Goal: Information Seeking & Learning: Learn about a topic

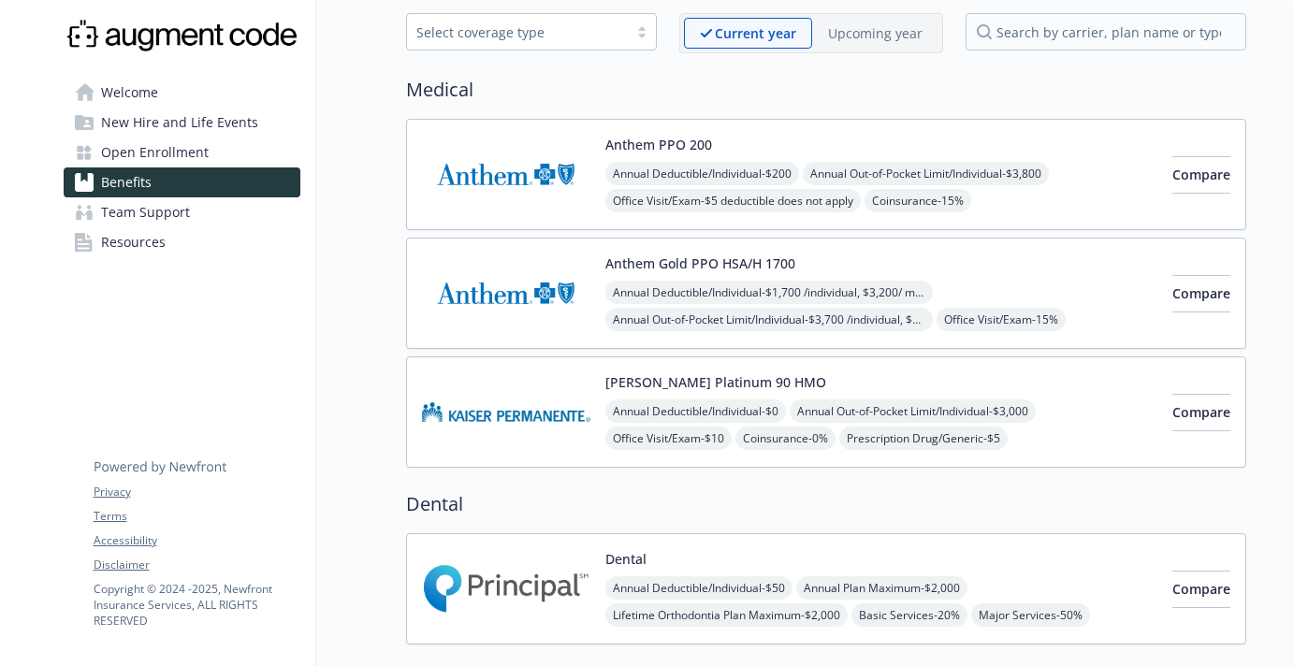
scroll to position [75, 0]
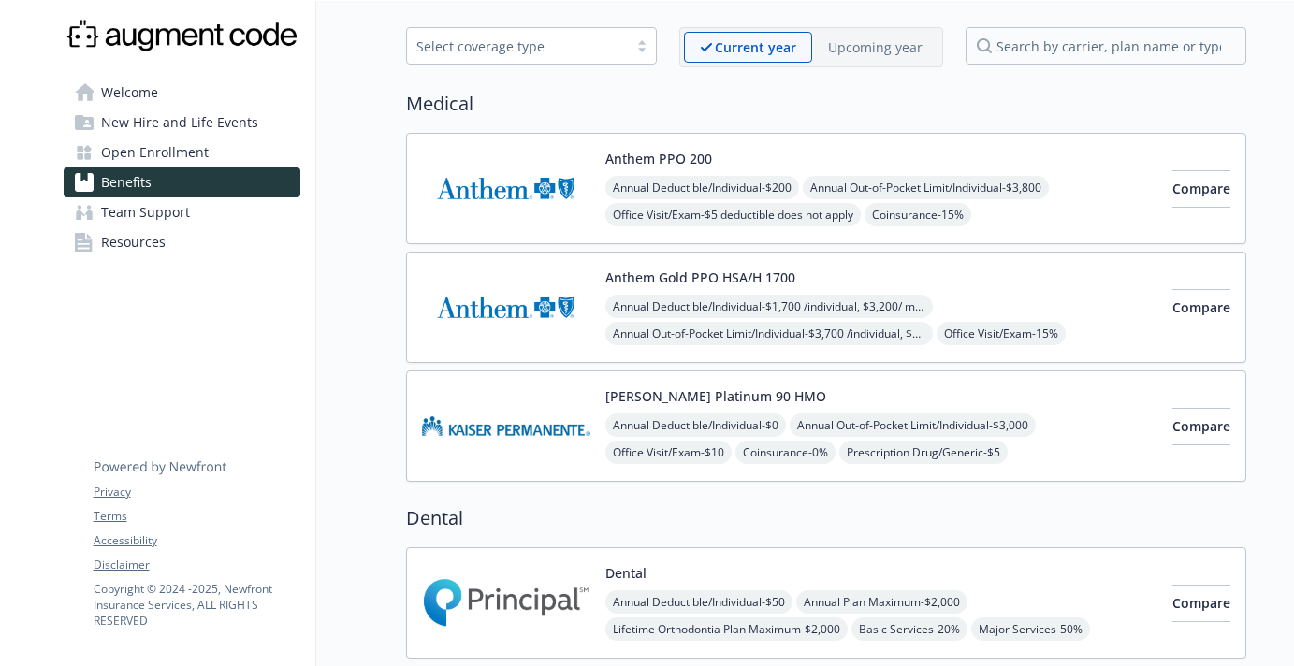
click at [513, 401] on img at bounding box center [506, 426] width 168 height 80
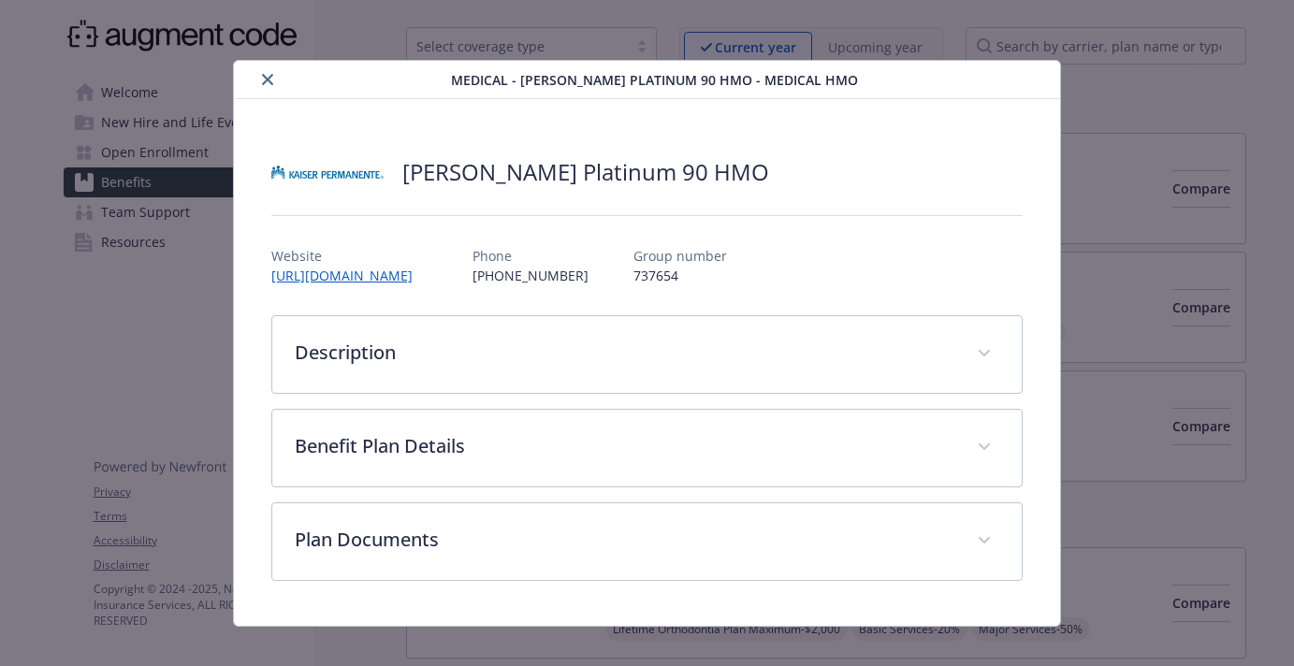
scroll to position [21, 0]
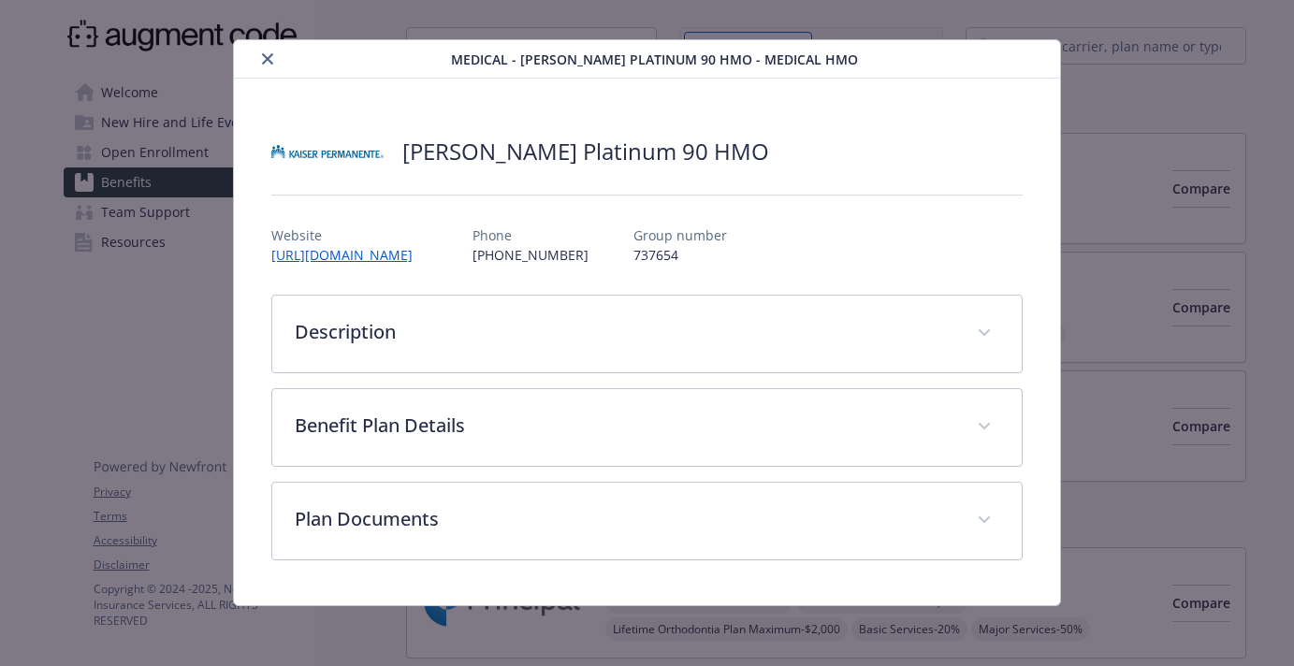
click at [263, 54] on icon "close" at bounding box center [267, 58] width 11 height 11
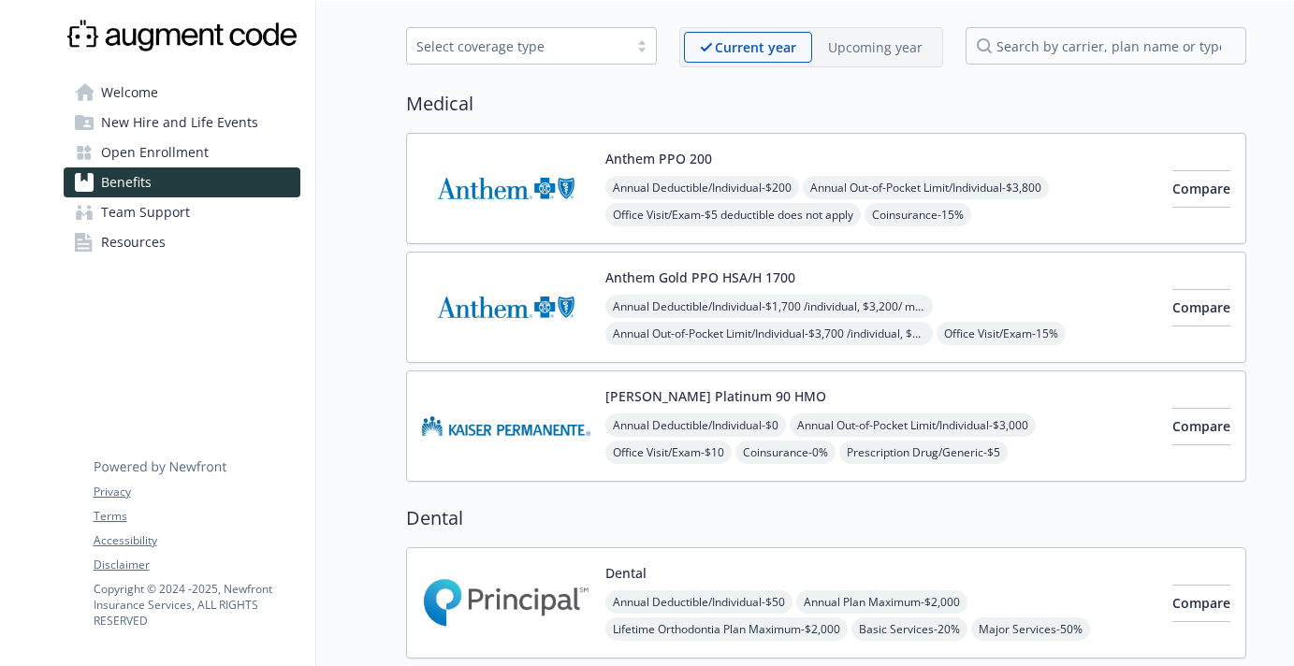
click at [647, 46] on div at bounding box center [642, 45] width 28 height 15
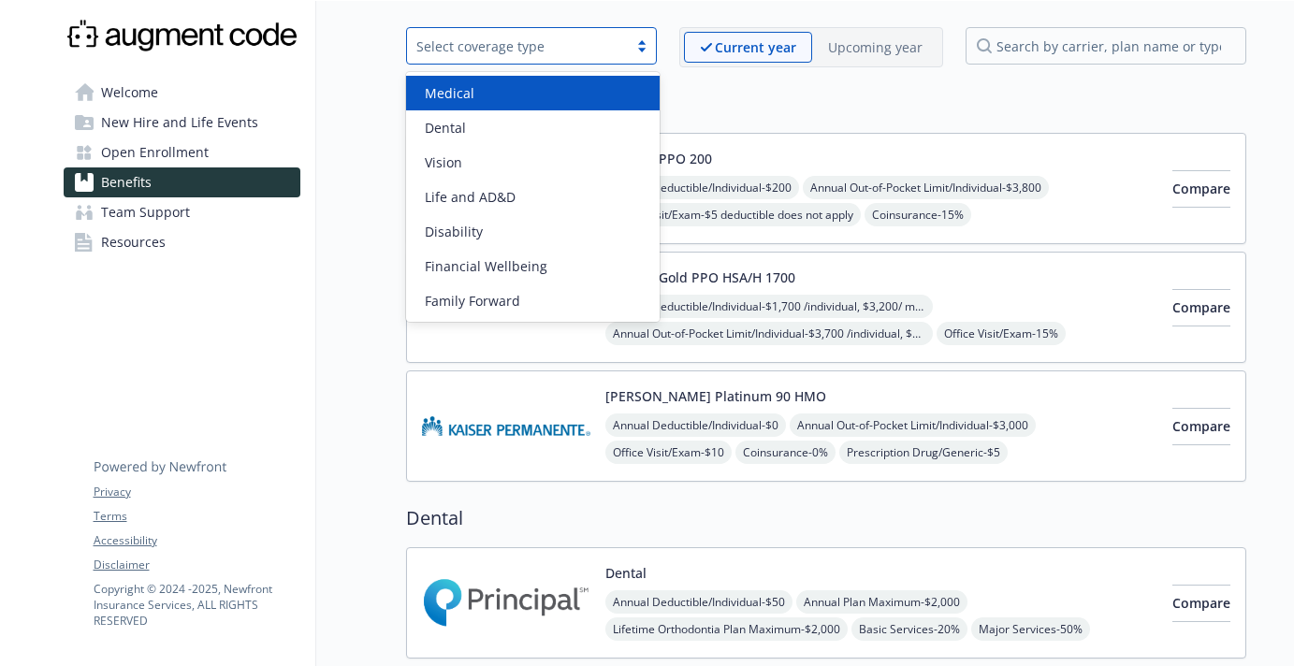
click at [820, 121] on div "Medical Anthem PPO 200 Annual Deductible/Individual - $200 Annual Out-of-Pocket…" at bounding box center [826, 286] width 840 height 392
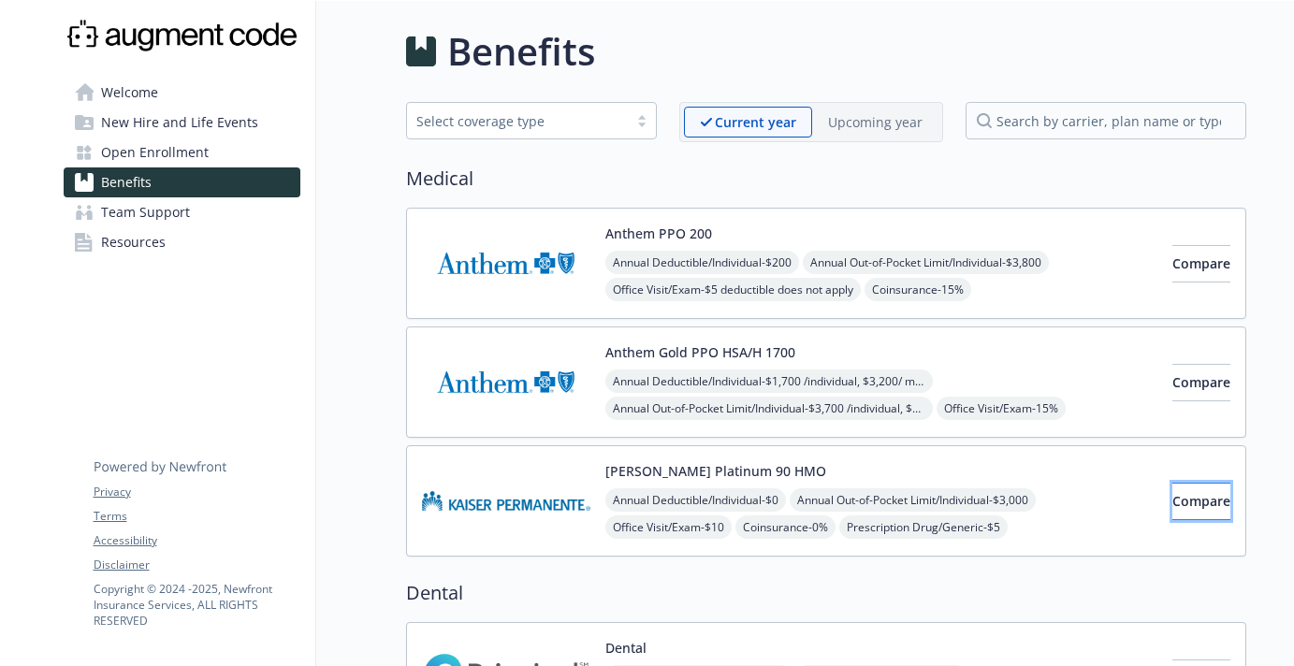
click at [1172, 504] on span "Compare" at bounding box center [1201, 501] width 58 height 18
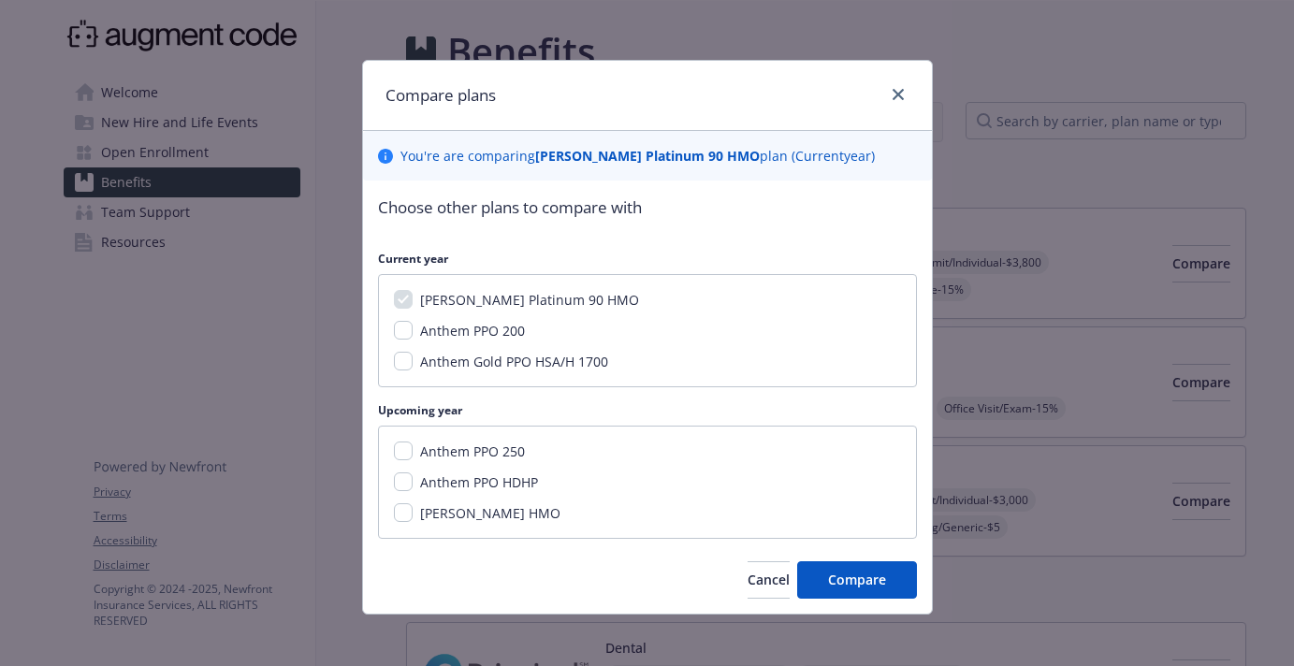
scroll to position [8, 0]
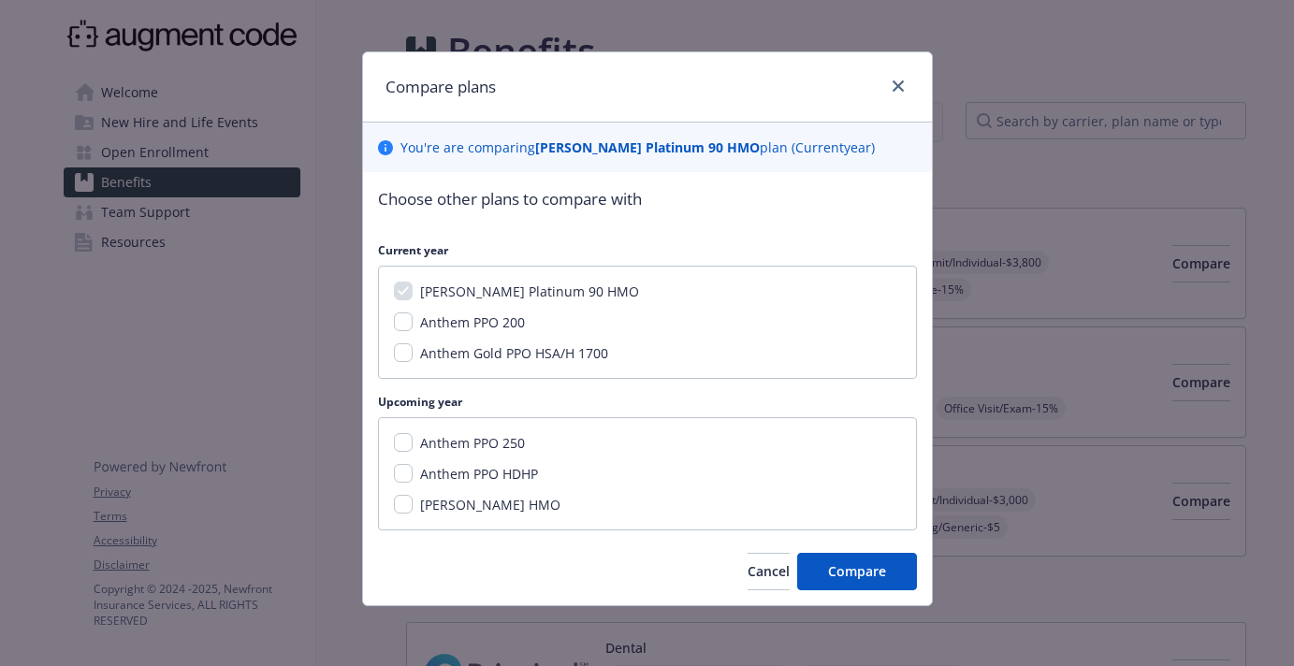
click at [414, 503] on div "[PERSON_NAME] HMO" at bounding box center [489, 505] width 152 height 20
click at [400, 503] on input "[PERSON_NAME] HMO" at bounding box center [403, 504] width 19 height 19
checkbox input "true"
click at [877, 568] on span "Compare" at bounding box center [857, 571] width 58 height 18
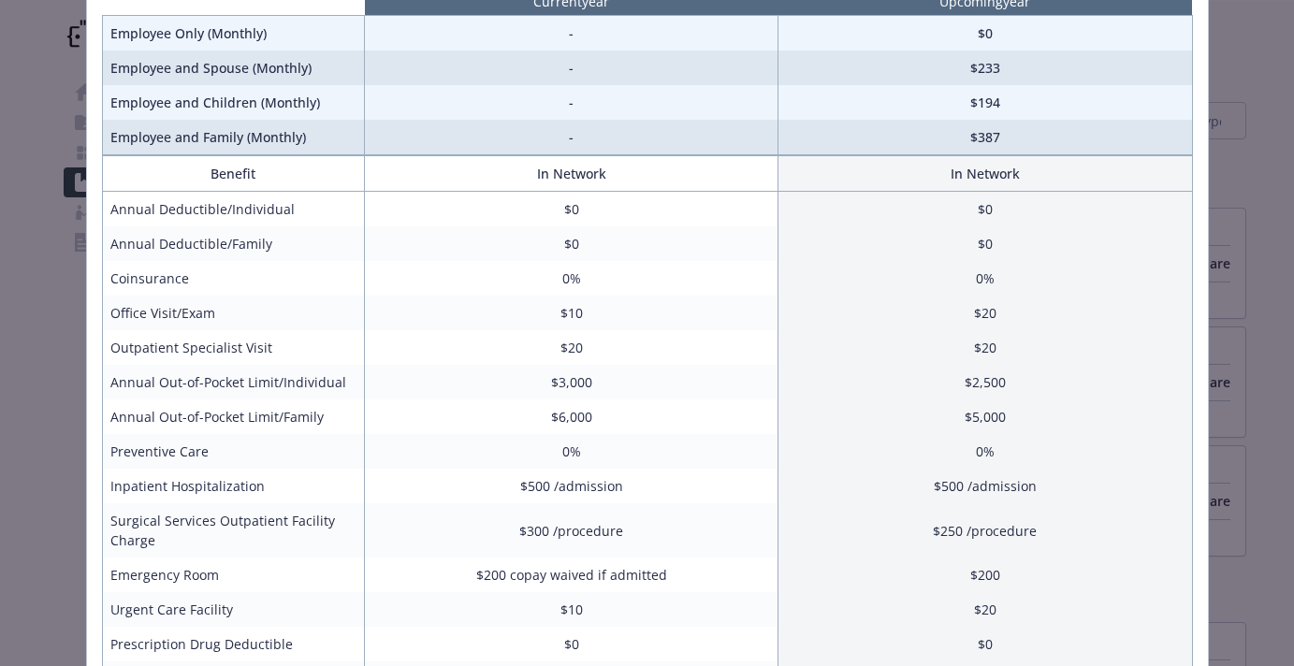
scroll to position [0, 0]
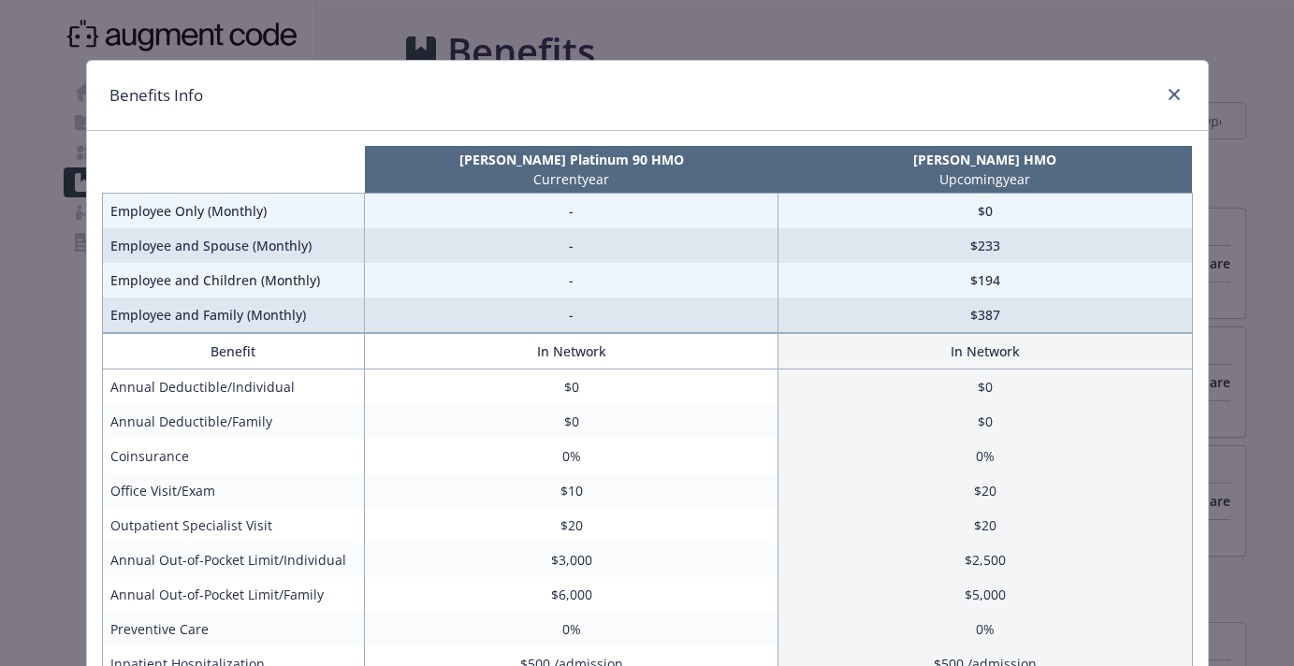
click at [1177, 81] on div "Benefits Info" at bounding box center [647, 96] width 1121 height 70
click at [1173, 96] on icon "close" at bounding box center [1173, 94] width 11 height 11
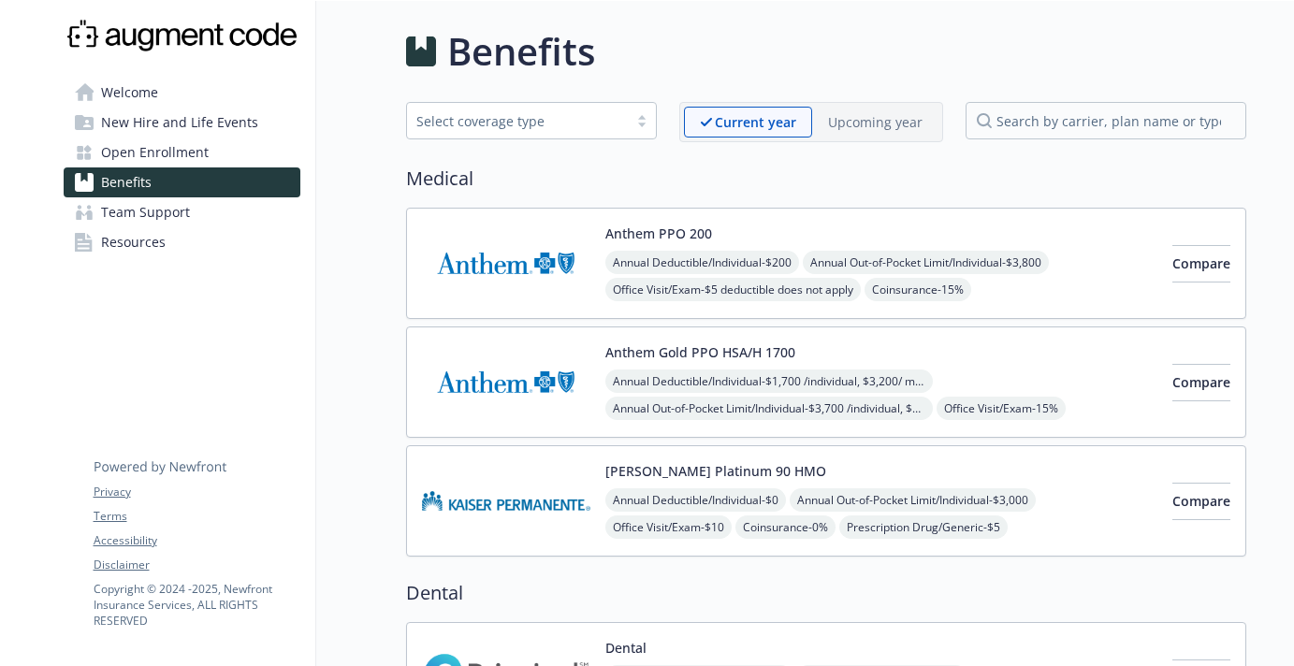
click at [616, 122] on div "Select coverage type" at bounding box center [517, 121] width 202 height 20
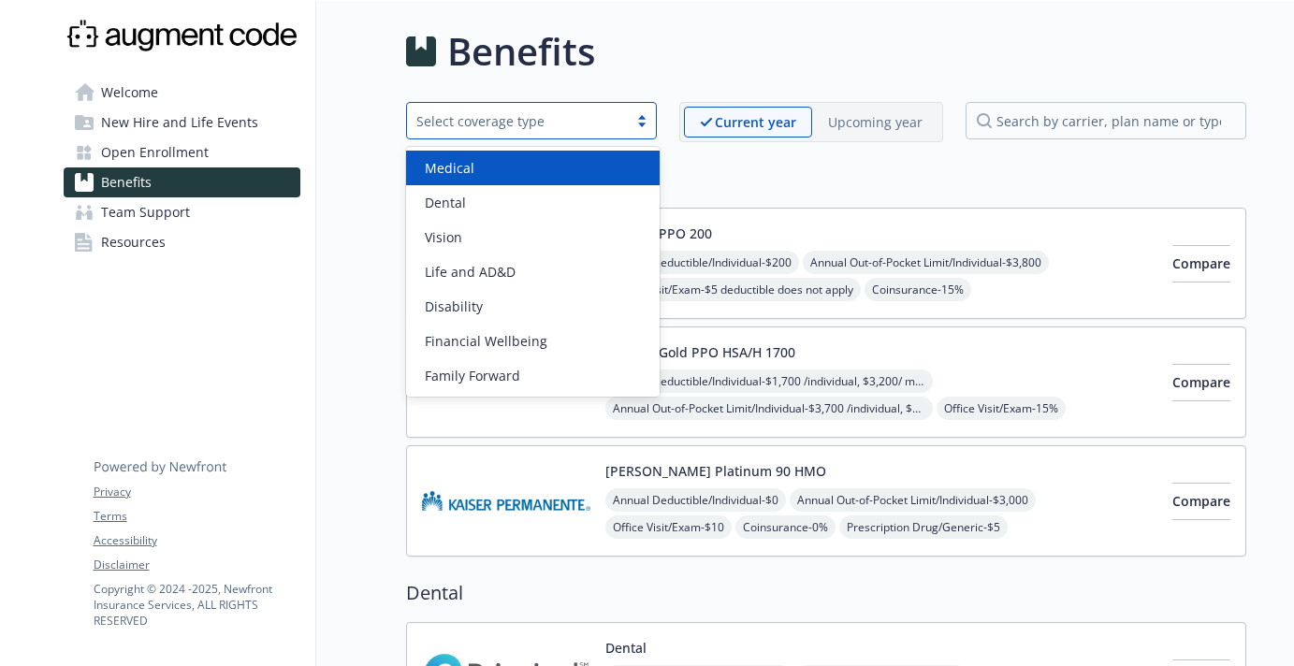
click at [862, 215] on div "Anthem PPO 200 Annual Deductible/Individual - $200 Annual Out-of-Pocket Limit/I…" at bounding box center [826, 263] width 840 height 111
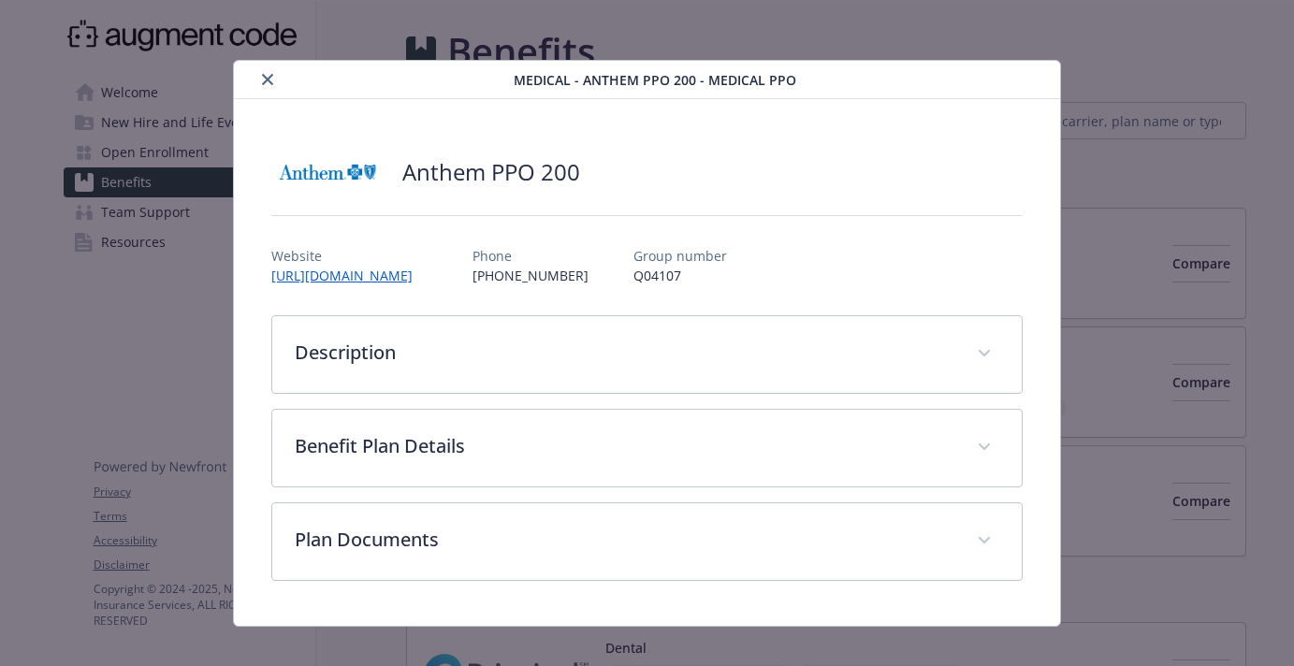
scroll to position [21, 0]
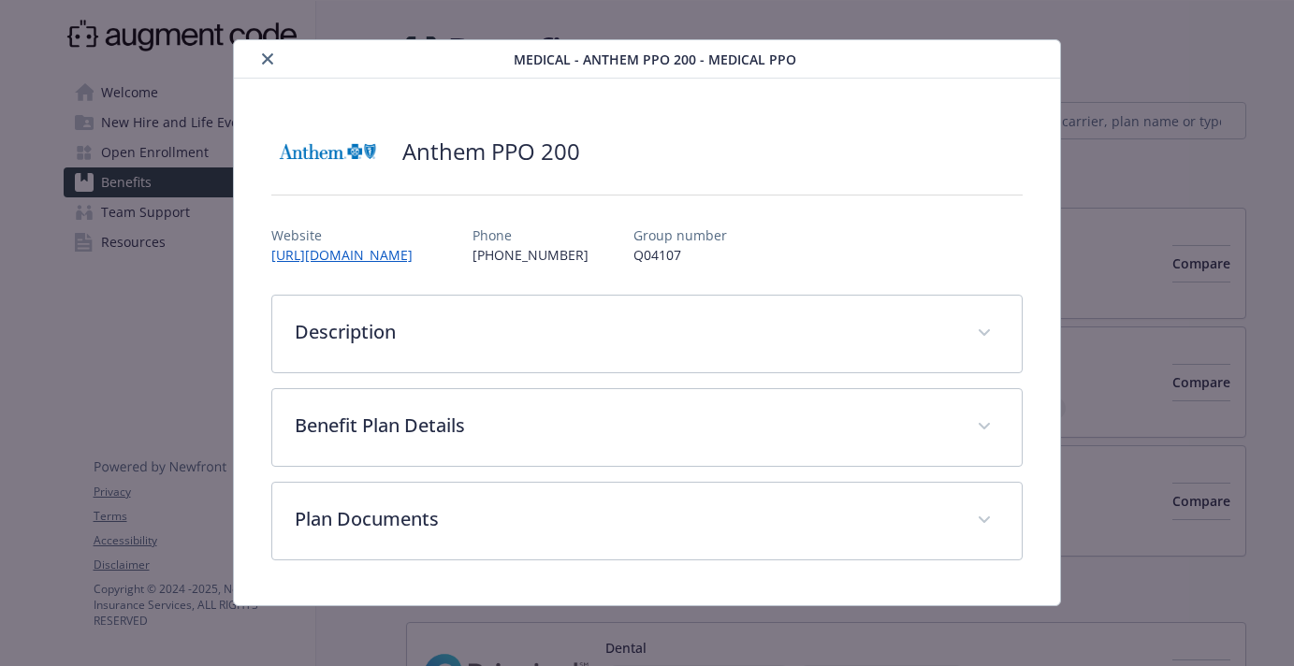
click at [265, 48] on button "close" at bounding box center [267, 59] width 22 height 22
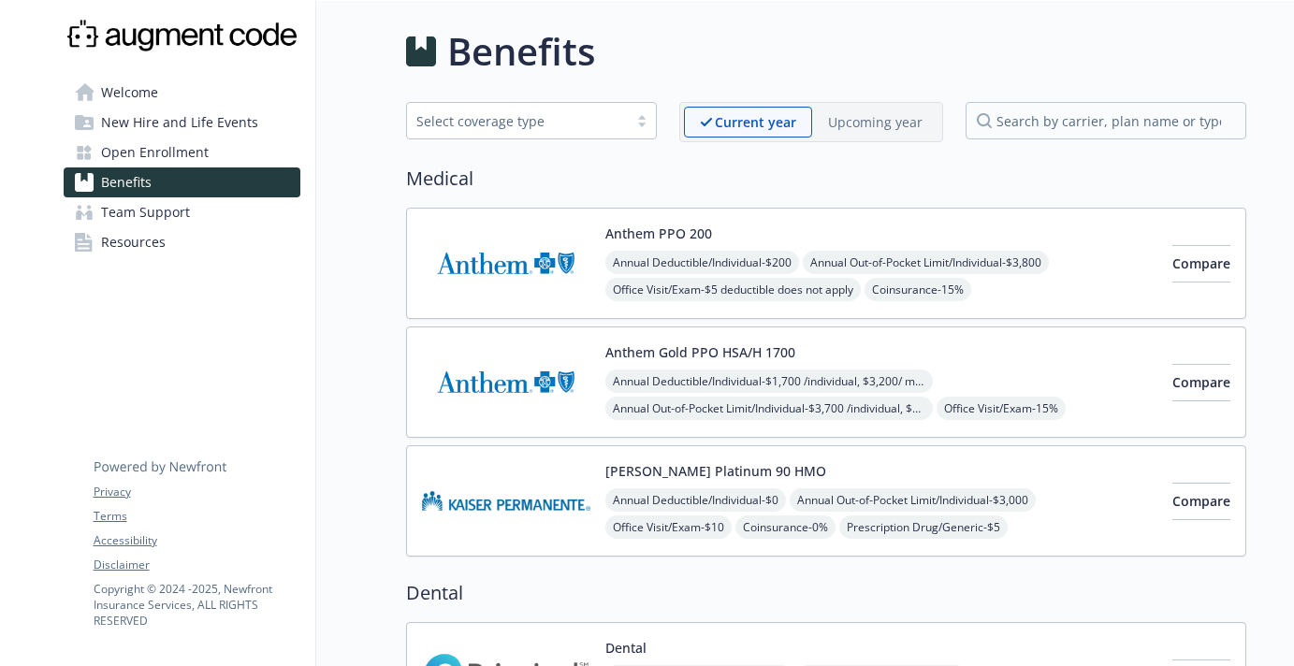
click at [849, 118] on p "Upcoming year" at bounding box center [875, 122] width 94 height 20
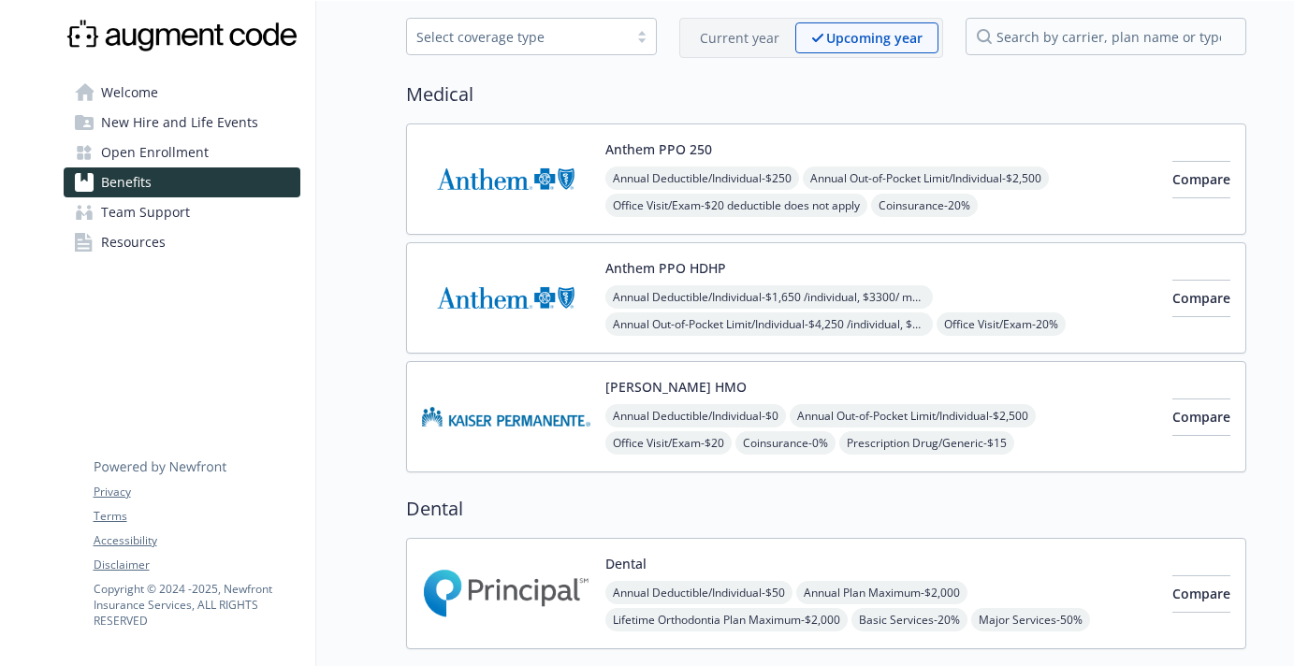
scroll to position [85, 0]
click at [538, 424] on img at bounding box center [506, 416] width 168 height 80
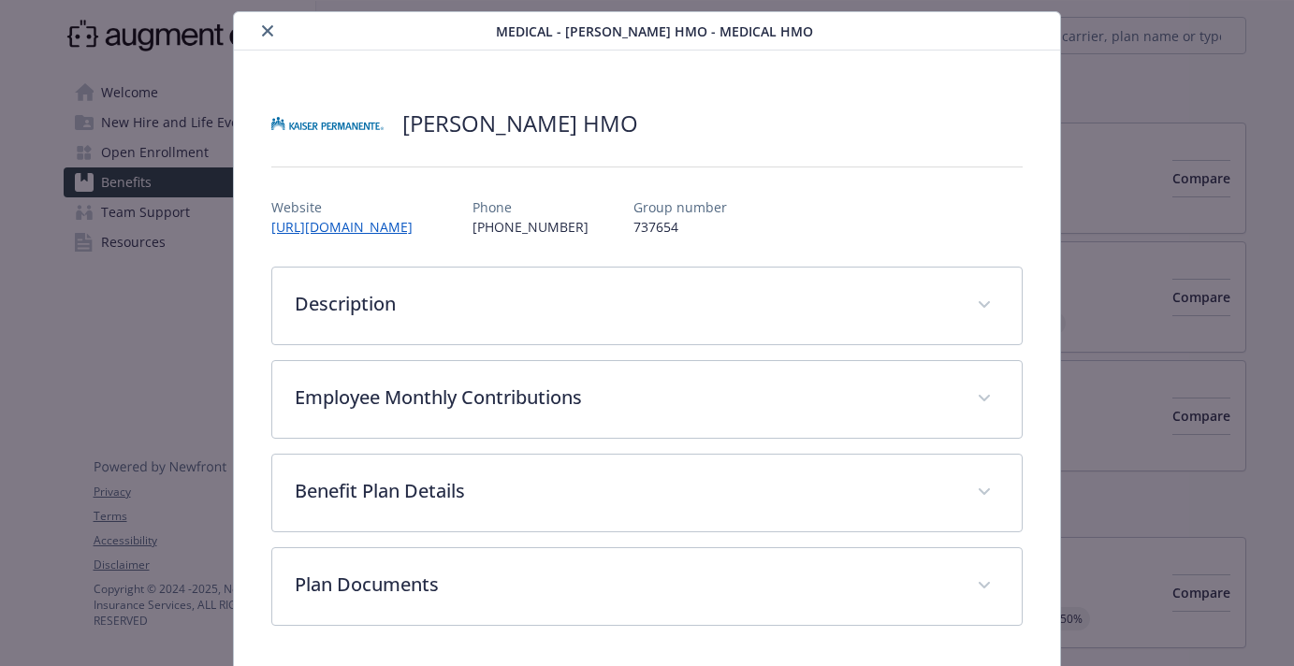
scroll to position [114, 0]
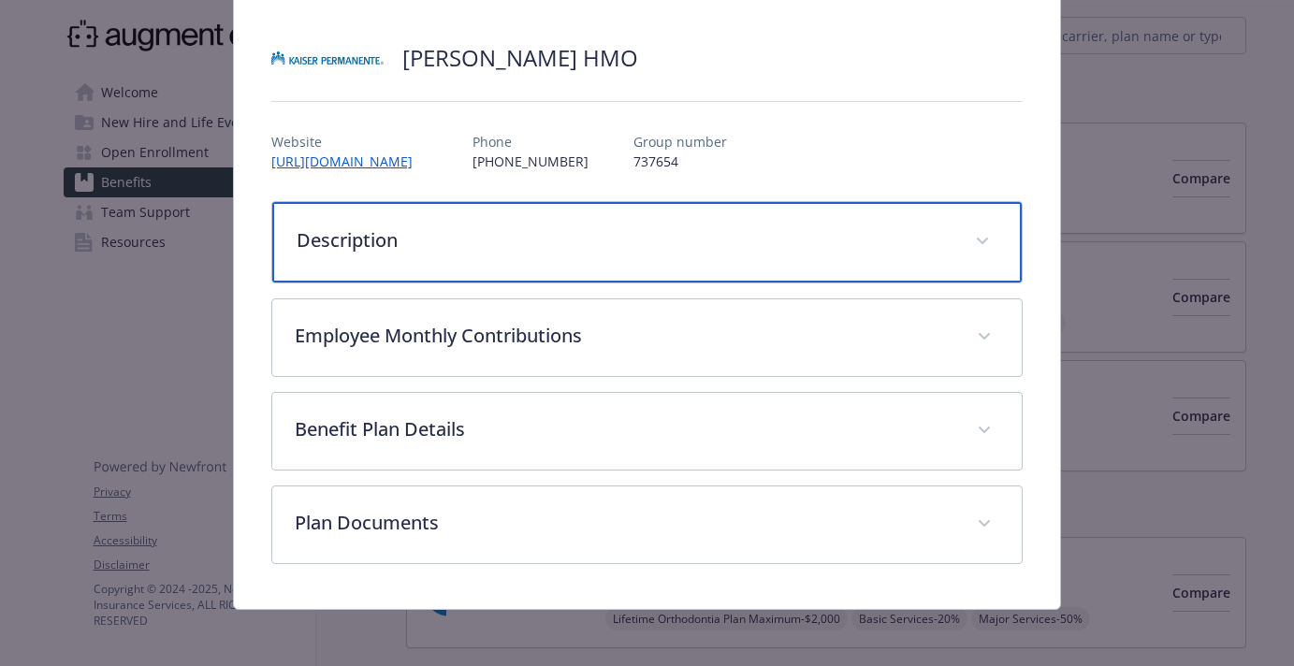
click at [523, 232] on p "Description" at bounding box center [625, 240] width 656 height 28
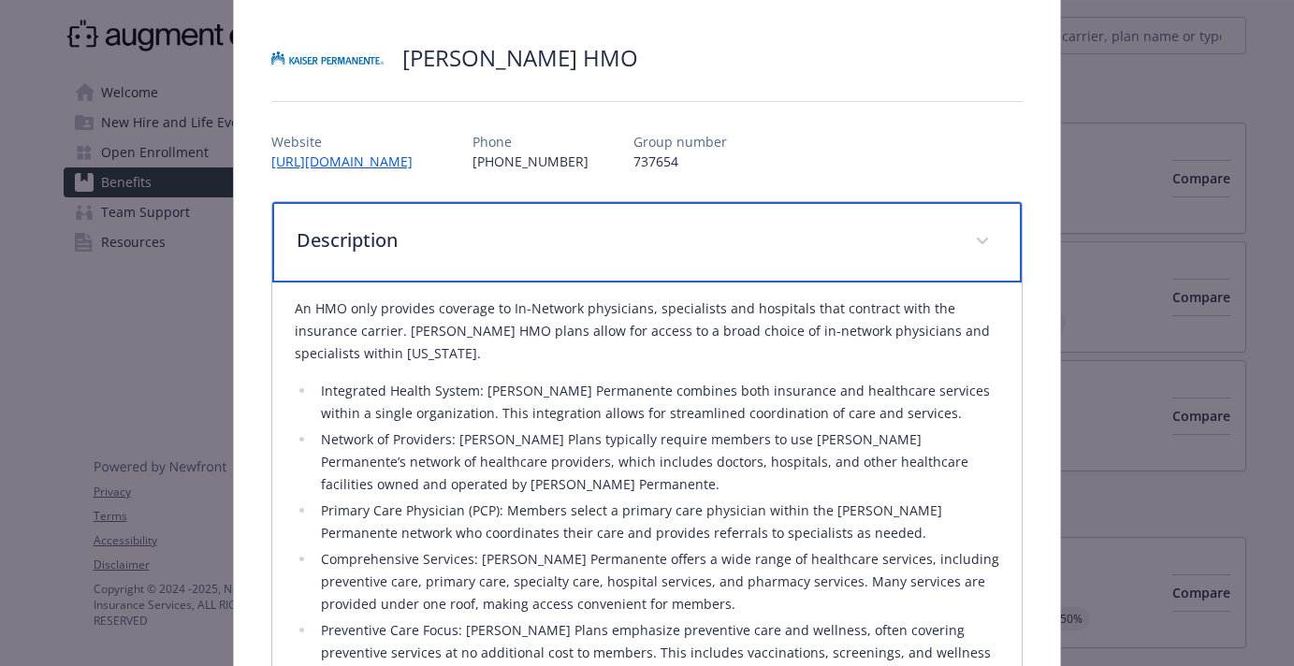
click at [523, 232] on p "Description" at bounding box center [625, 240] width 656 height 28
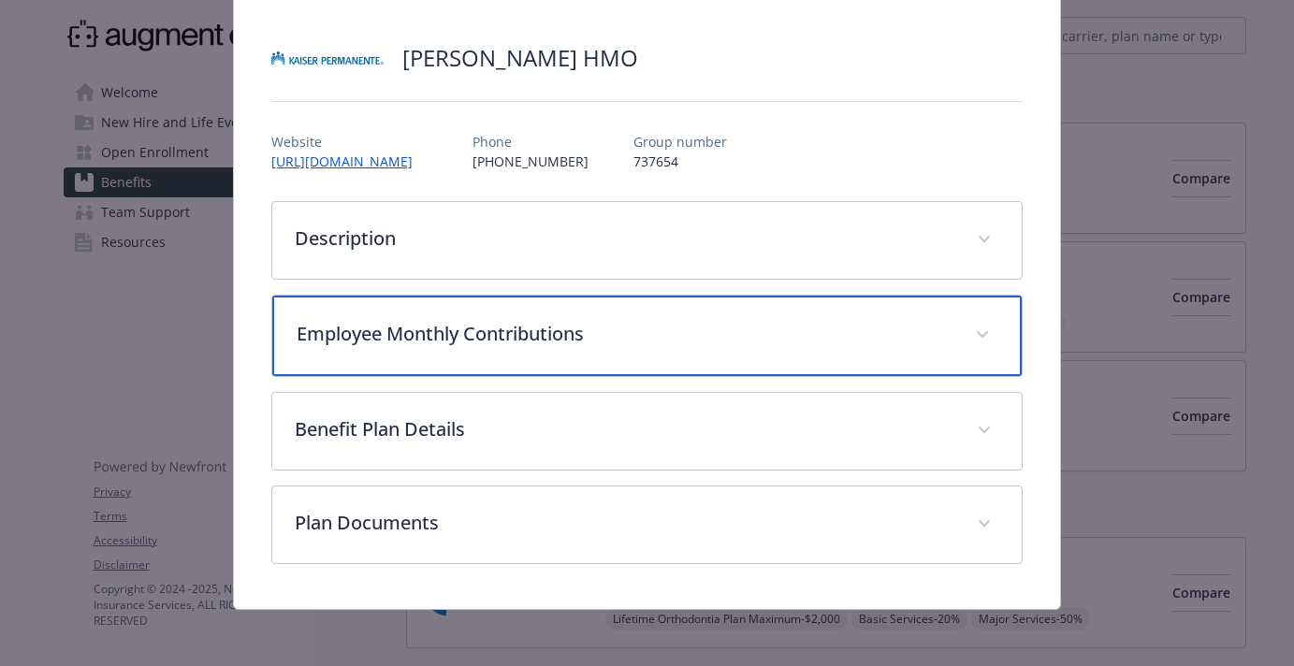
click at [637, 374] on div "Employee Monthly Contributions" at bounding box center [646, 336] width 749 height 80
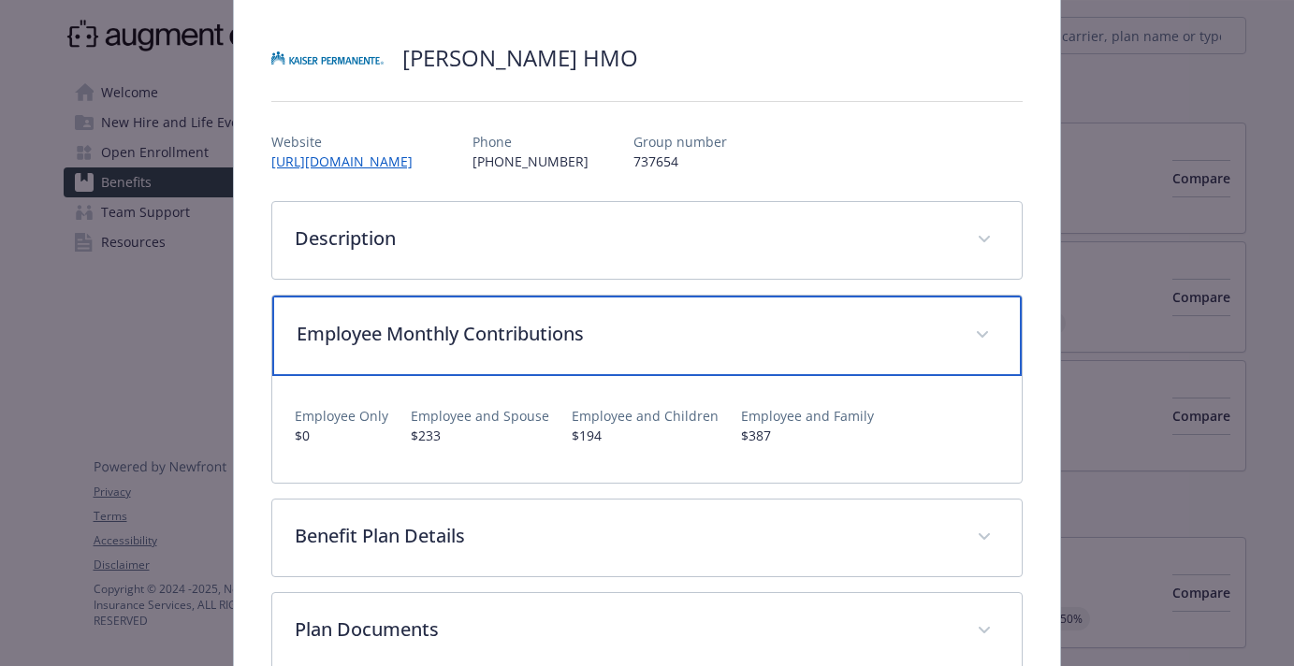
scroll to position [225, 0]
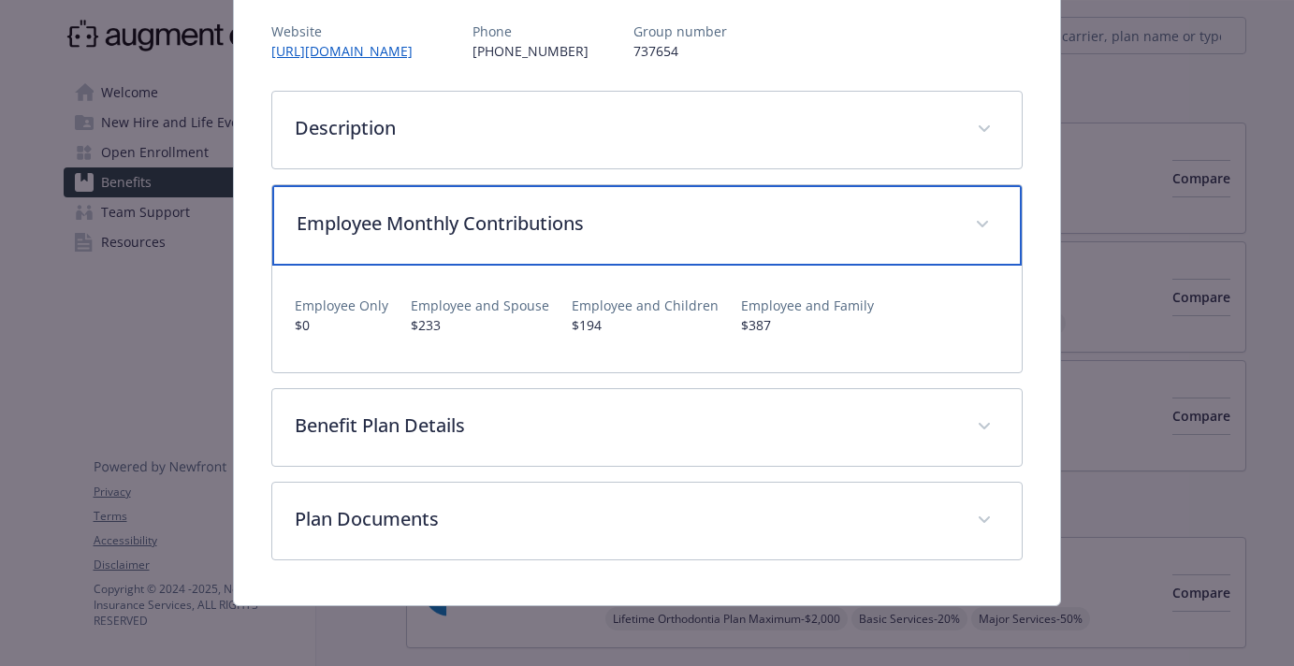
click at [680, 222] on p "Employee Monthly Contributions" at bounding box center [625, 224] width 656 height 28
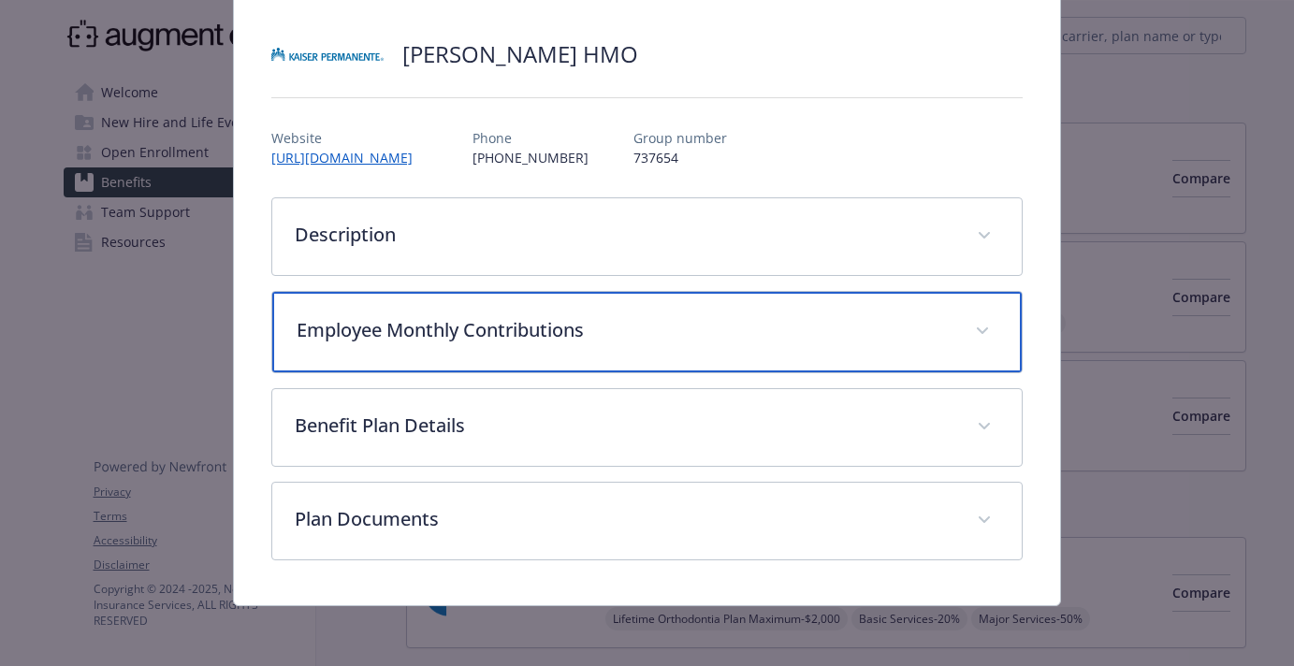
scroll to position [118, 0]
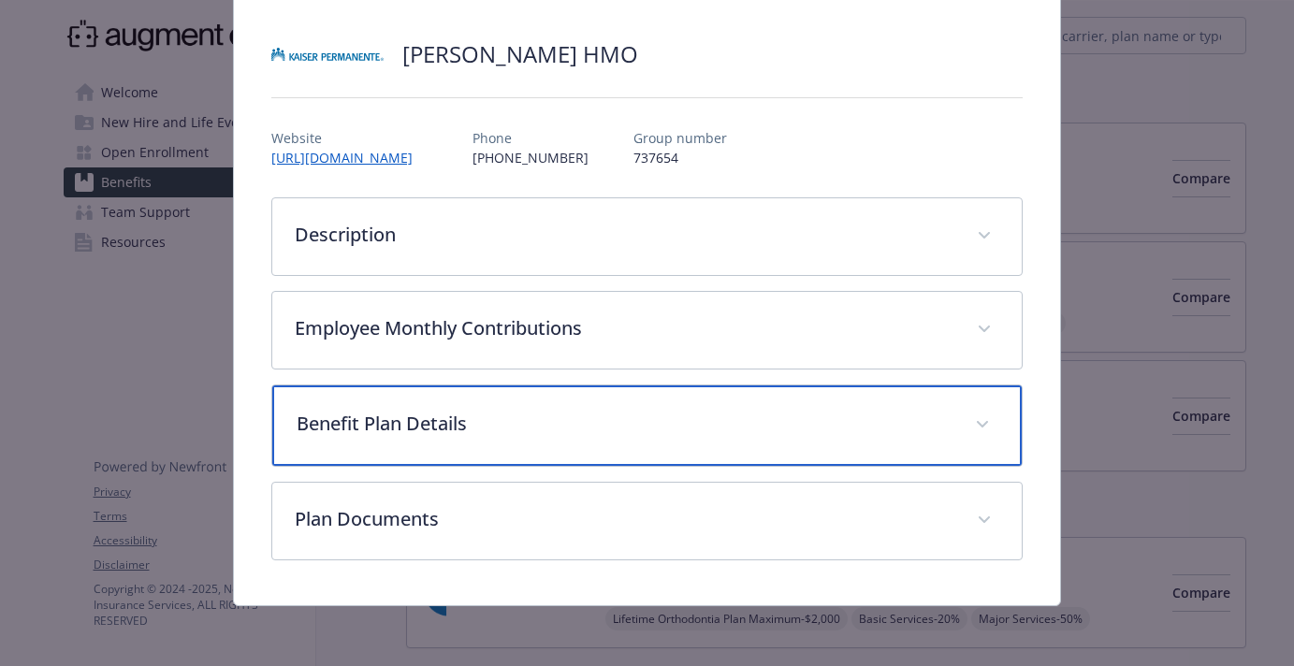
click at [666, 400] on div "Benefit Plan Details" at bounding box center [646, 425] width 749 height 80
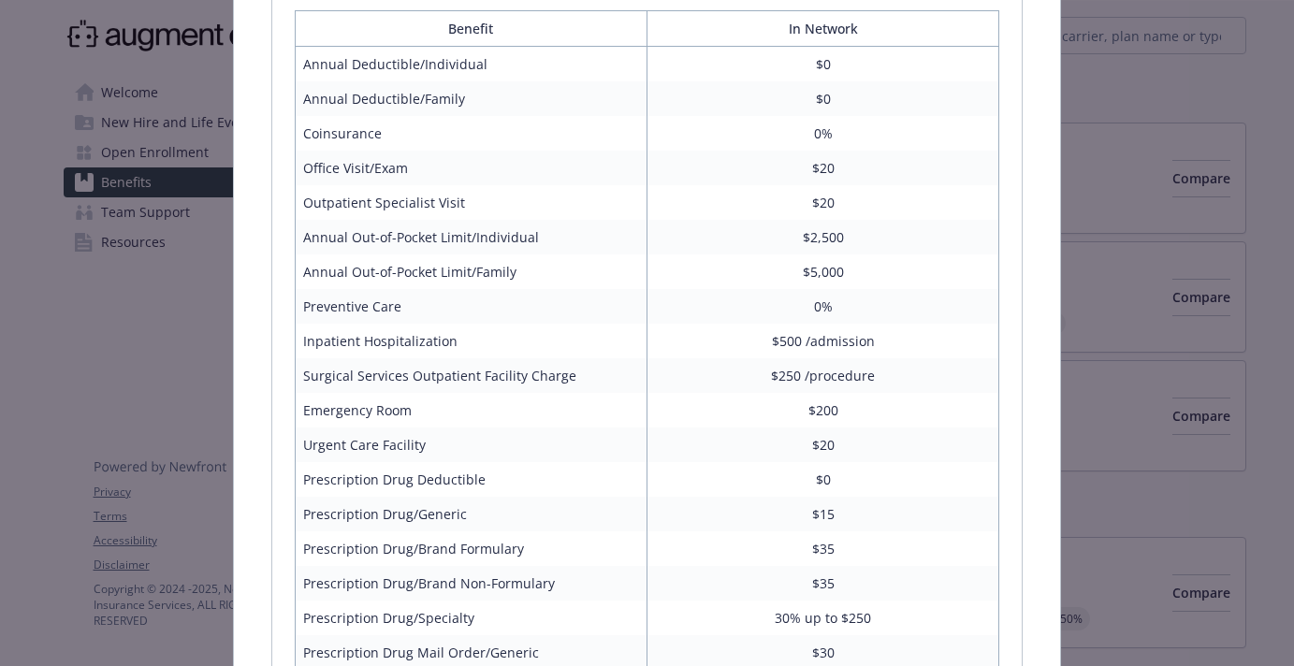
scroll to position [969, 0]
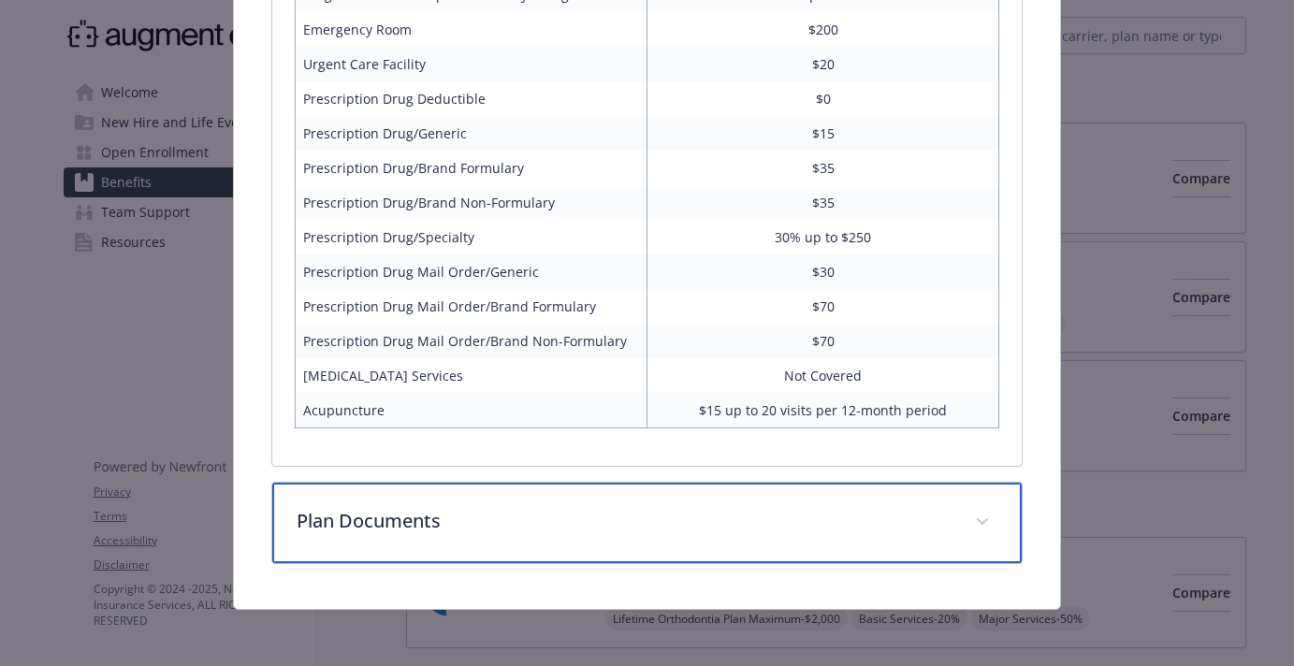
click at [678, 499] on div "Plan Documents" at bounding box center [646, 523] width 749 height 80
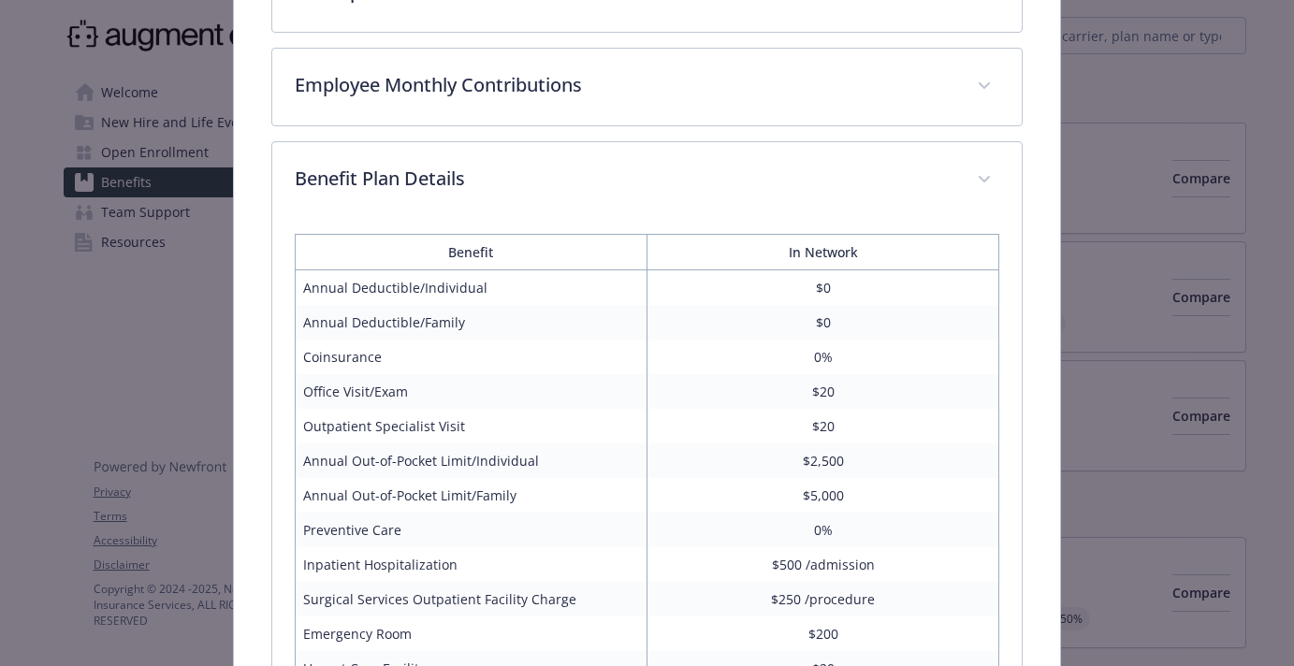
scroll to position [0, 0]
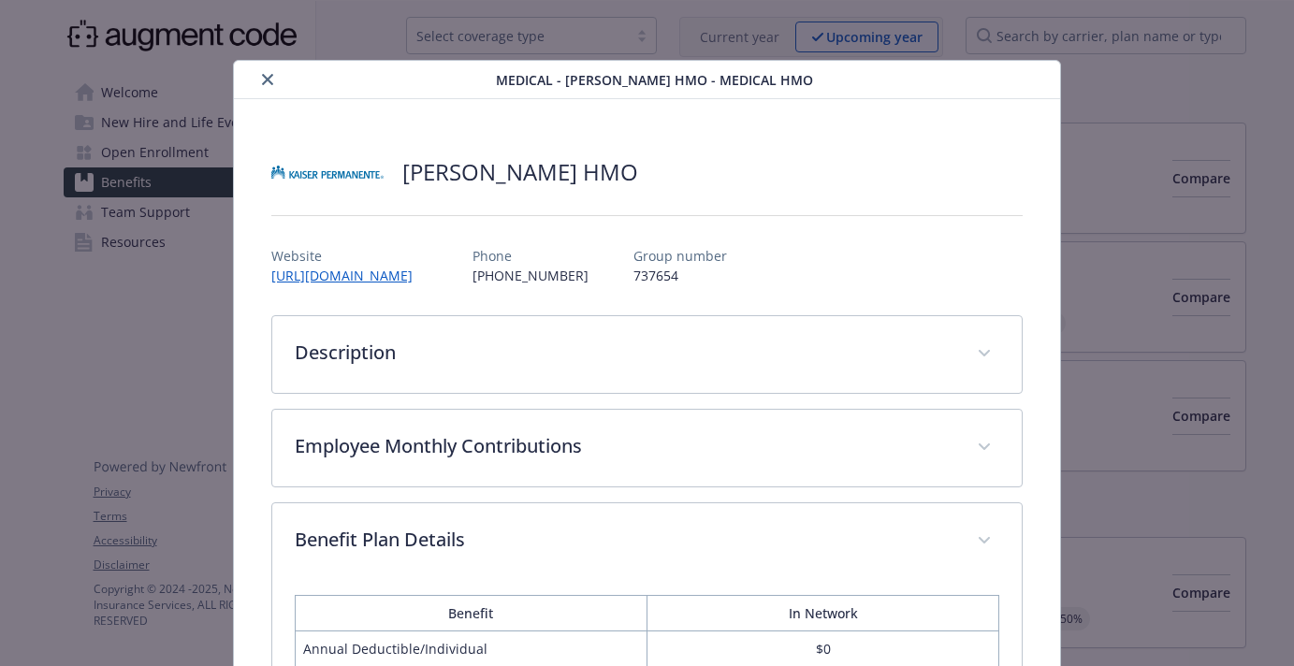
click at [262, 75] on icon "close" at bounding box center [267, 79] width 11 height 11
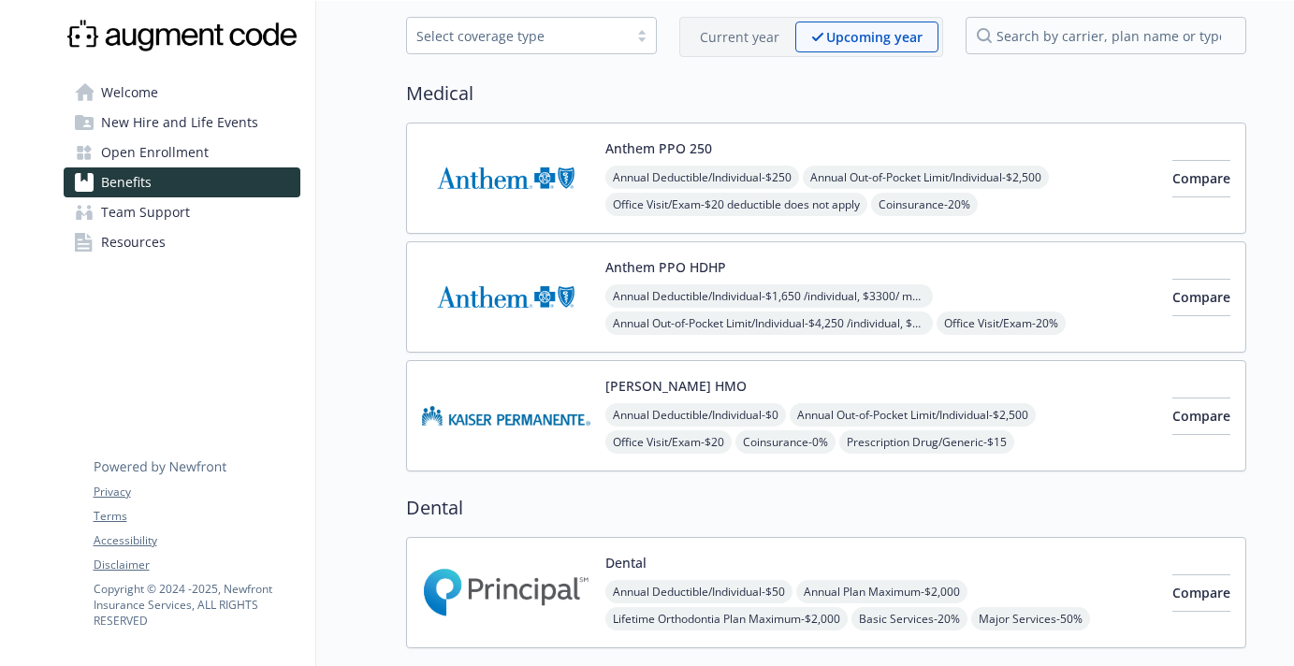
click at [201, 149] on span "Open Enrollment" at bounding box center [155, 153] width 108 height 30
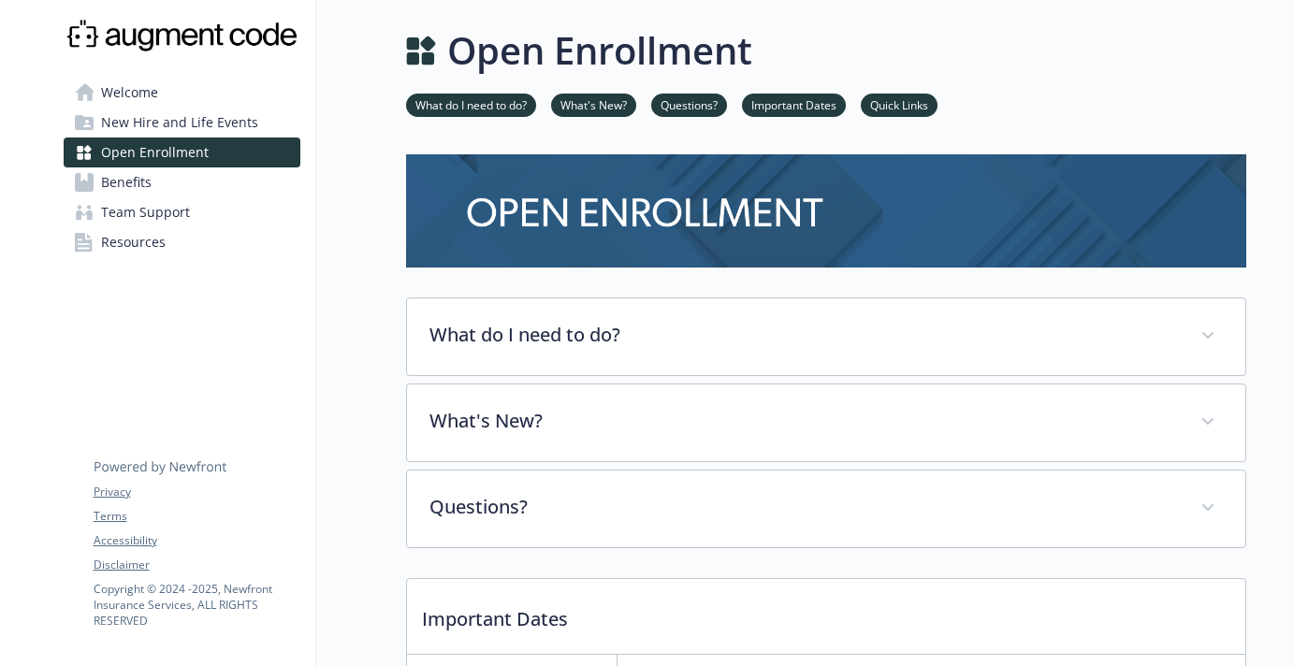
scroll to position [85, 0]
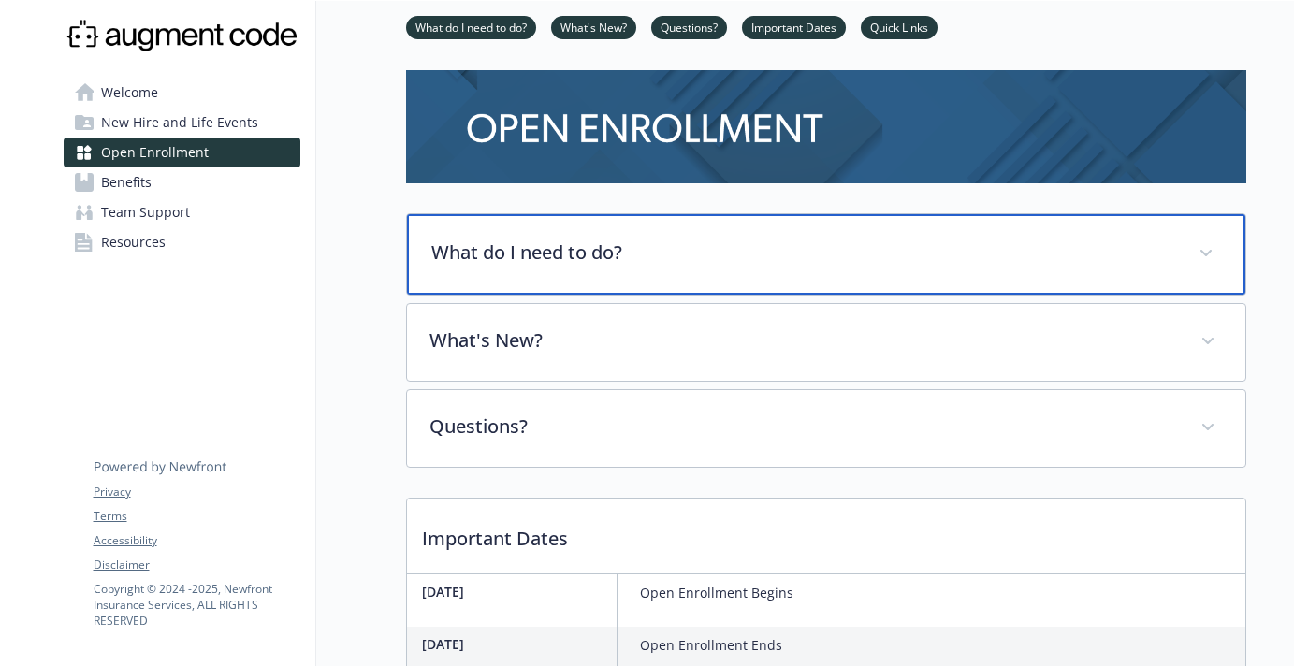
click at [664, 259] on p "What do I need to do?" at bounding box center [803, 253] width 745 height 28
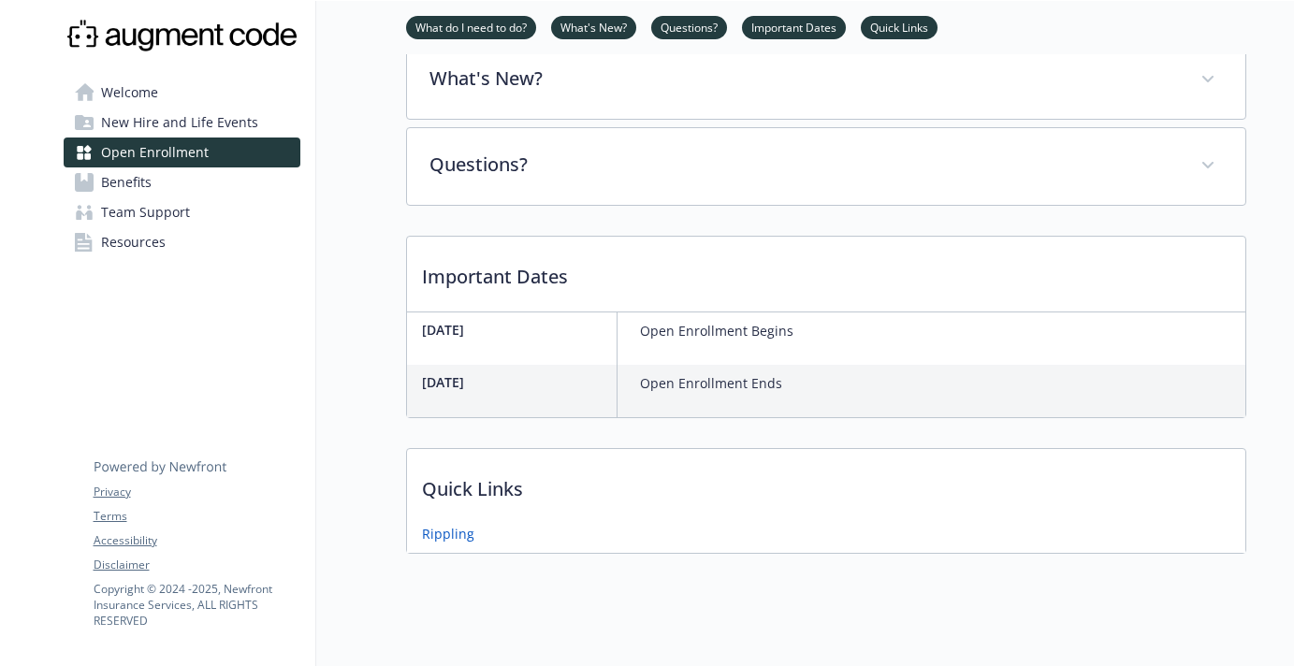
scroll to position [0, 0]
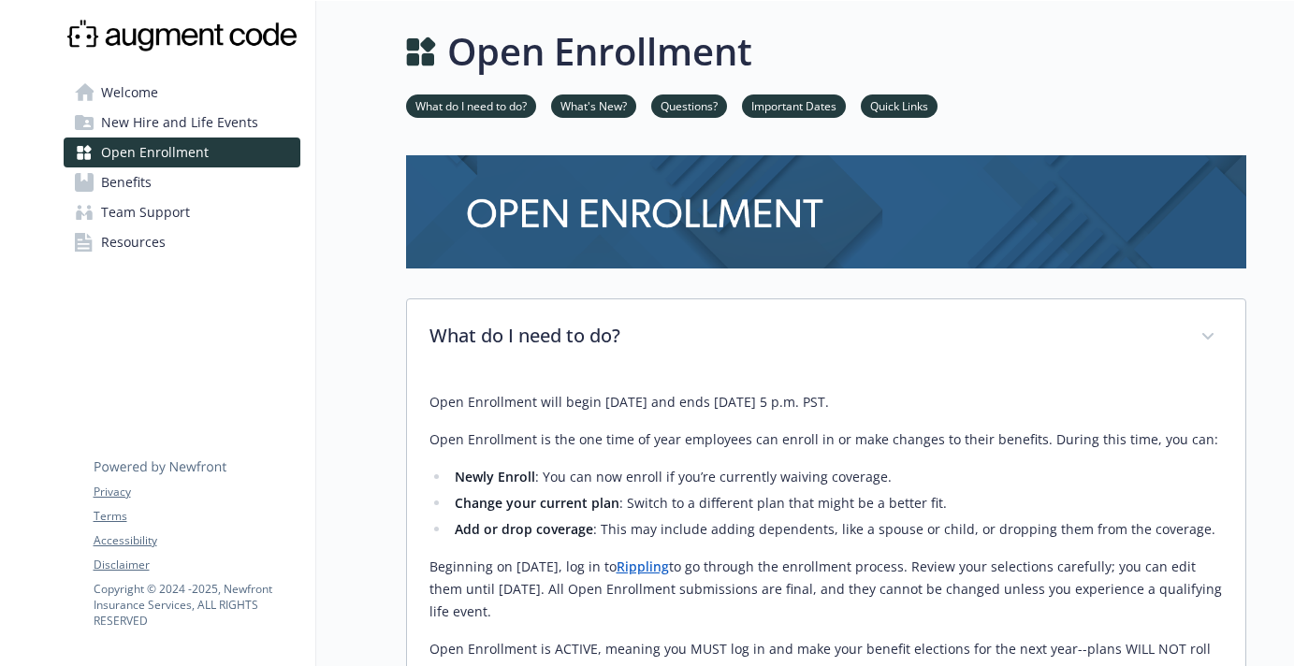
click at [150, 91] on span "Welcome" at bounding box center [129, 93] width 57 height 30
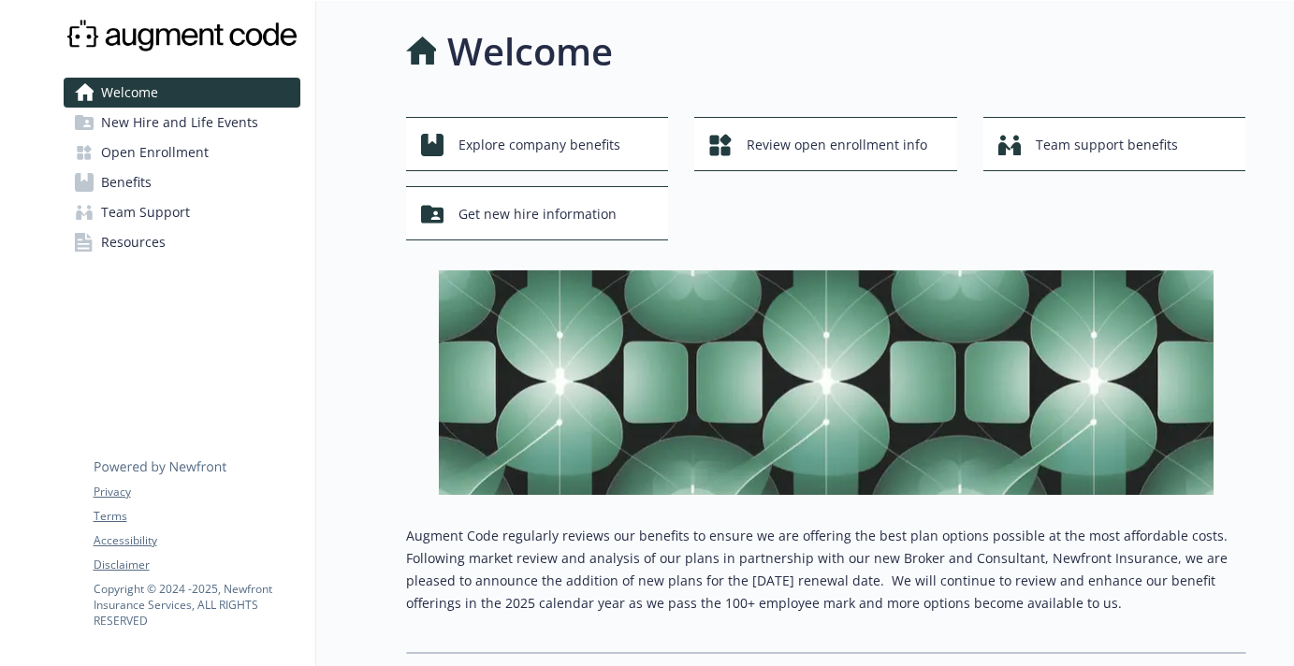
scroll to position [1, 0]
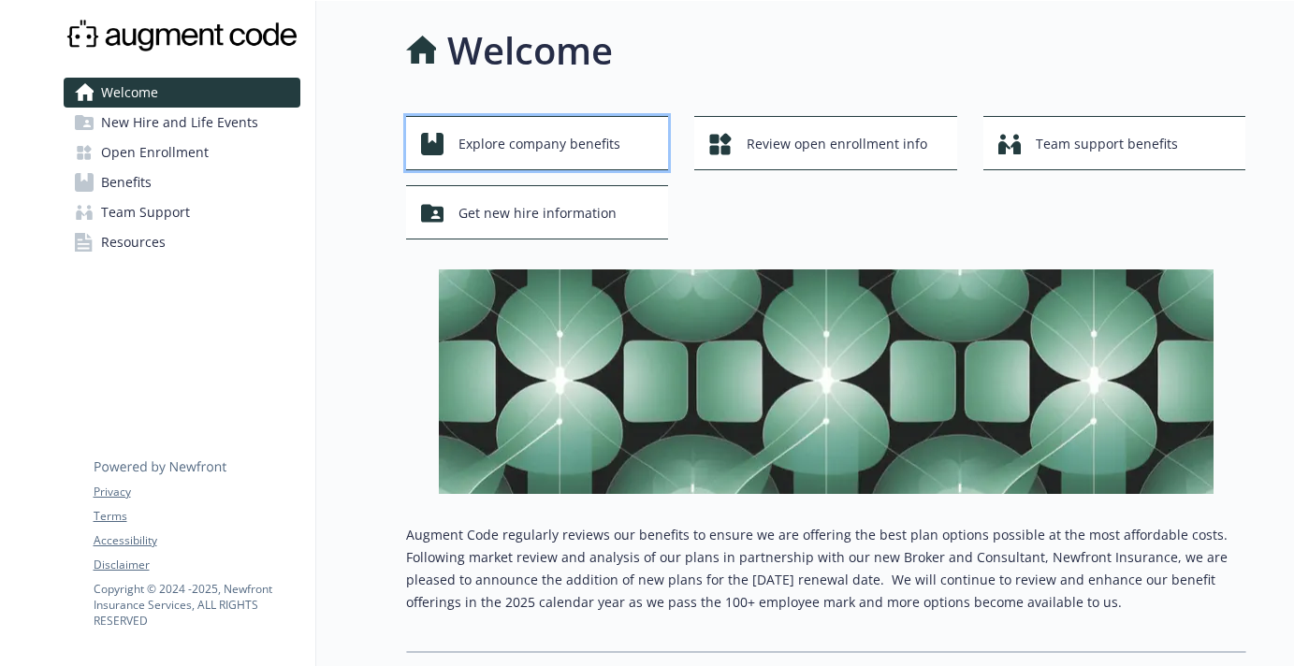
click at [578, 152] on span "Explore company benefits" at bounding box center [539, 144] width 162 height 36
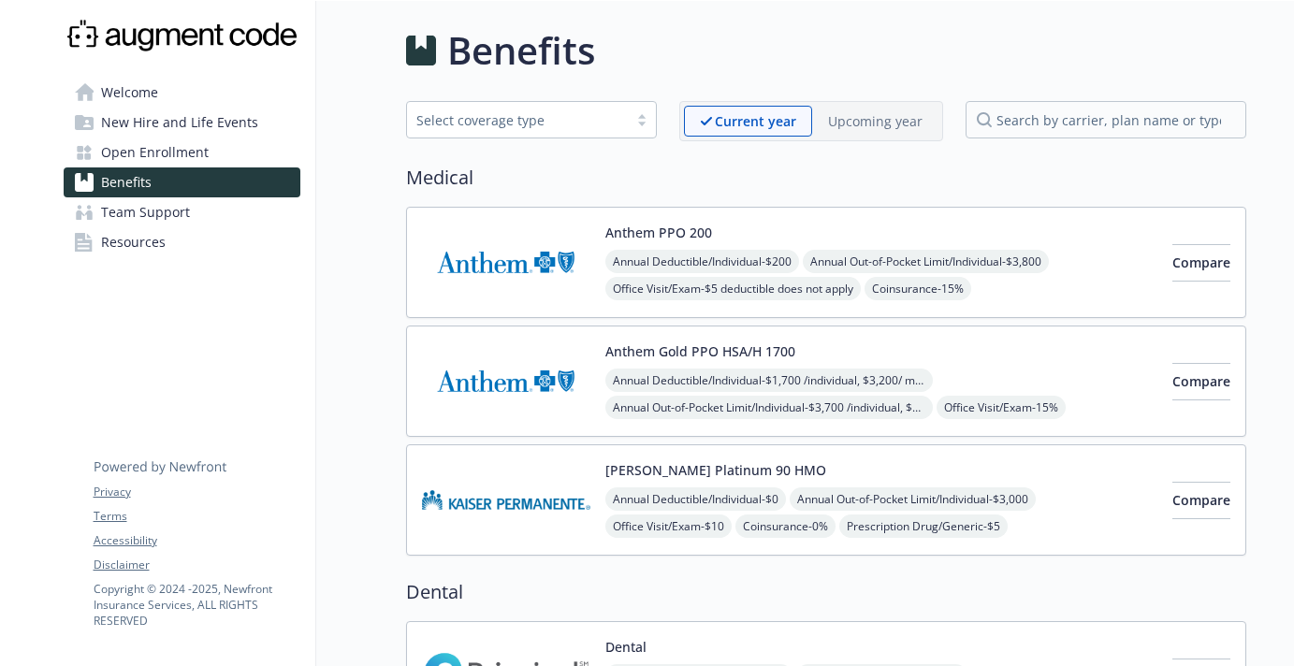
click at [489, 60] on h1 "Benefits" at bounding box center [521, 50] width 148 height 56
click at [151, 148] on span "Open Enrollment" at bounding box center [155, 153] width 108 height 30
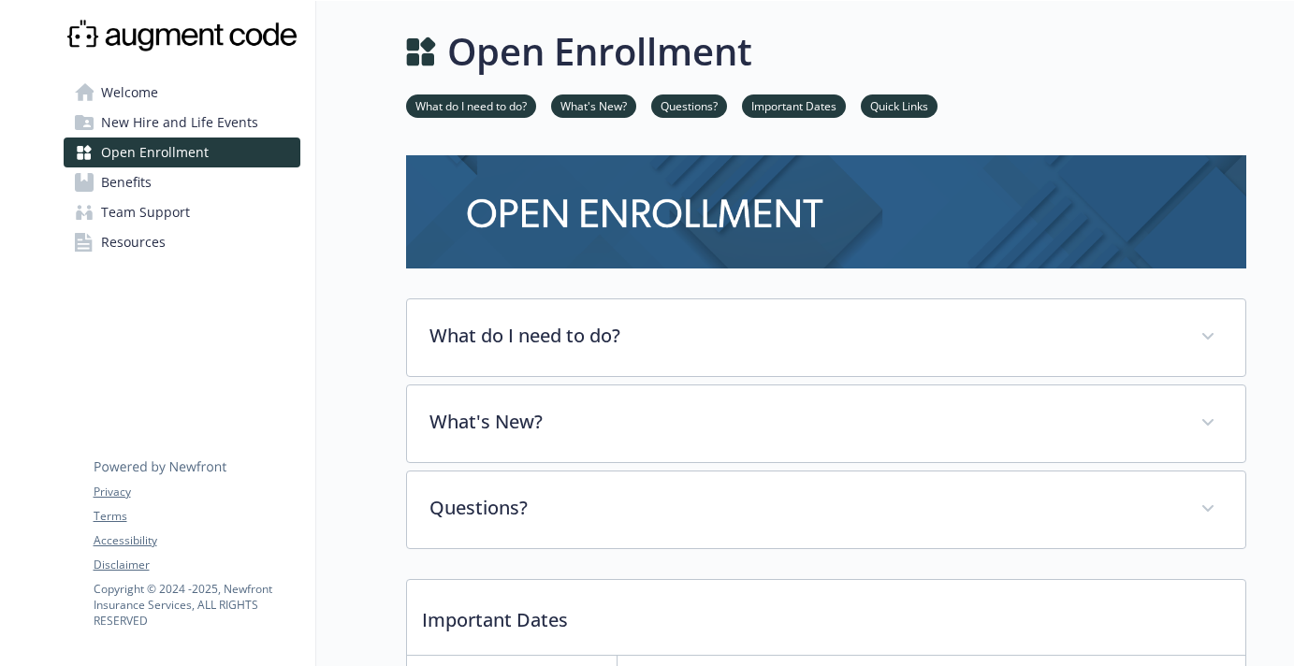
click at [888, 111] on link "Quick Links" at bounding box center [899, 105] width 77 height 18
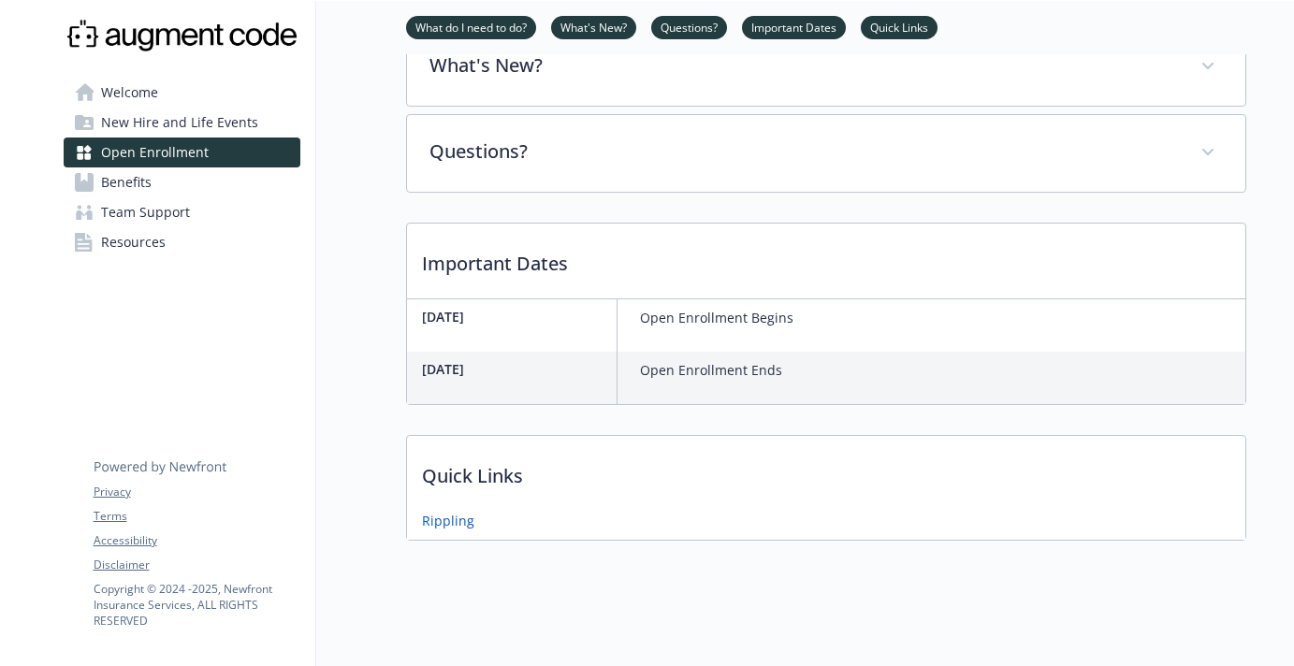
scroll to position [366, 0]
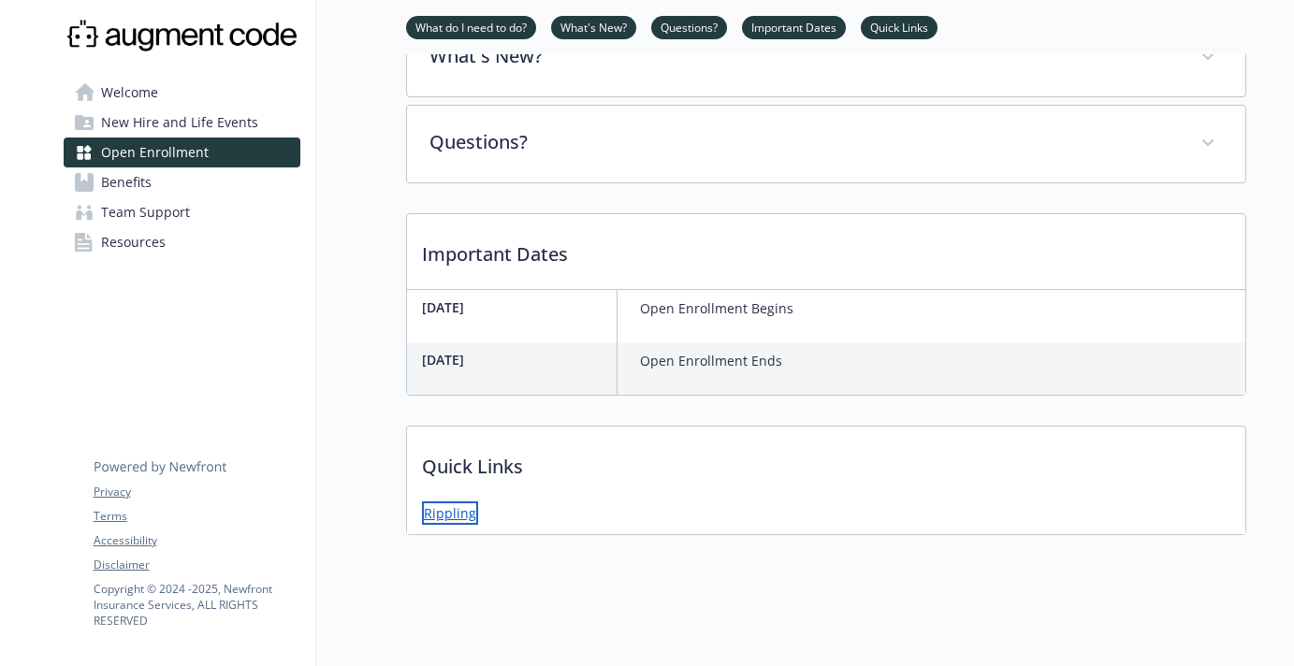
click at [445, 515] on link "Rippling" at bounding box center [450, 512] width 56 height 23
